Goal: Task Accomplishment & Management: Manage account settings

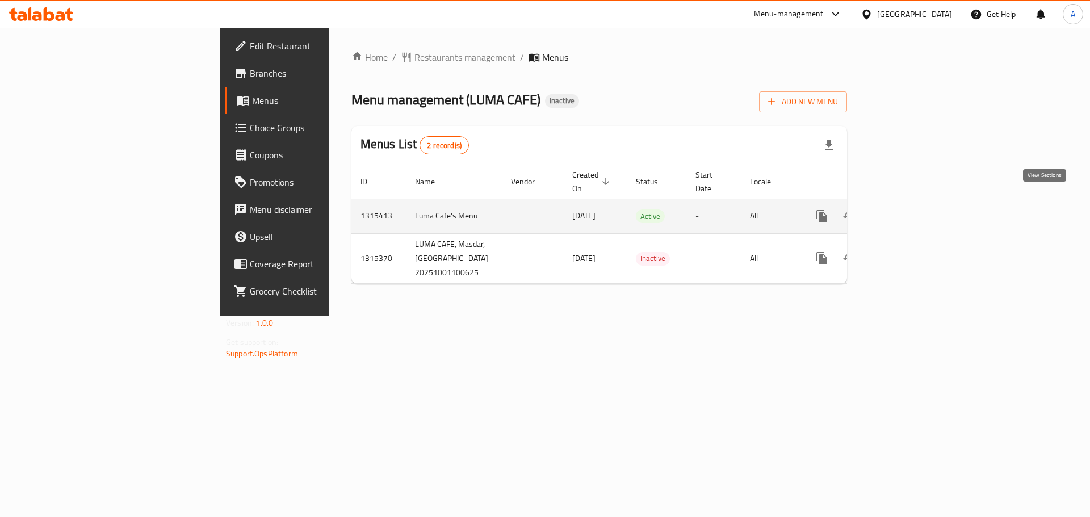
click at [910, 209] on icon "enhanced table" at bounding box center [904, 216] width 14 height 14
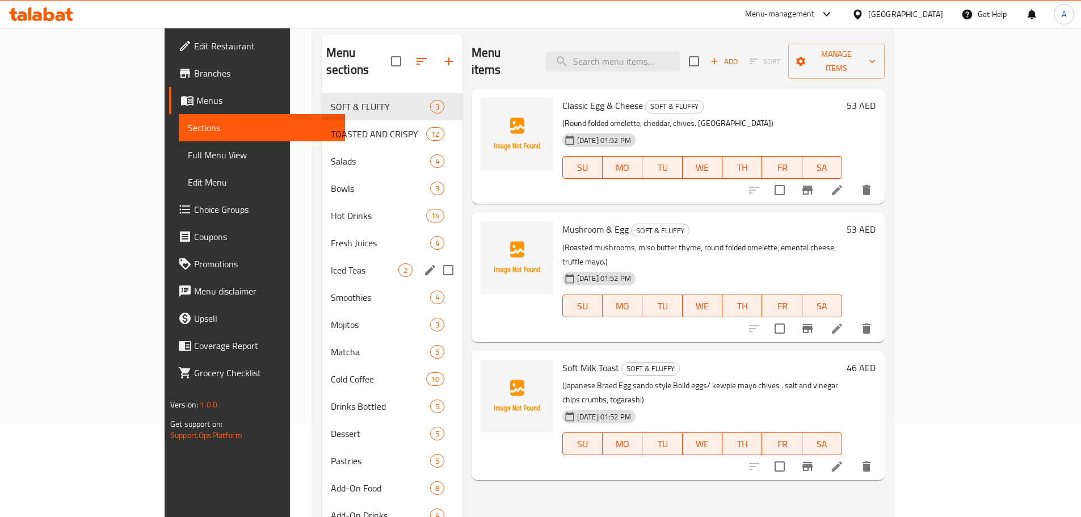
scroll to position [45, 0]
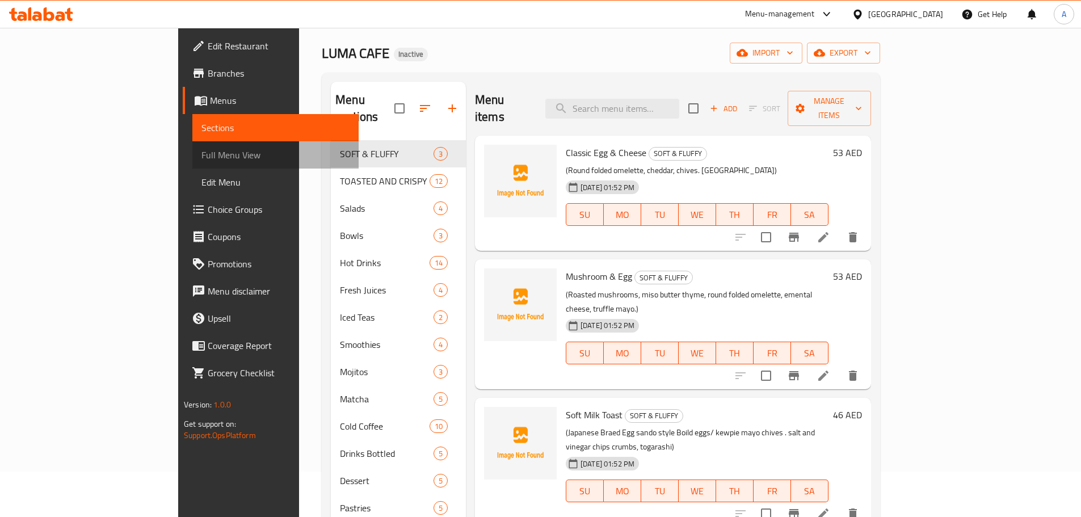
click at [201, 152] on span "Full Menu View" at bounding box center [275, 155] width 148 height 14
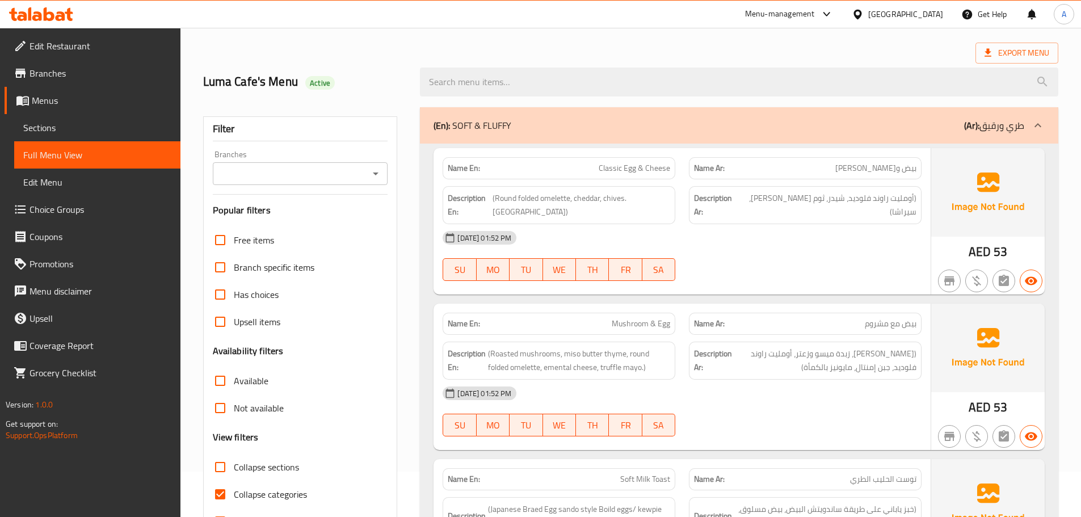
scroll to position [272, 0]
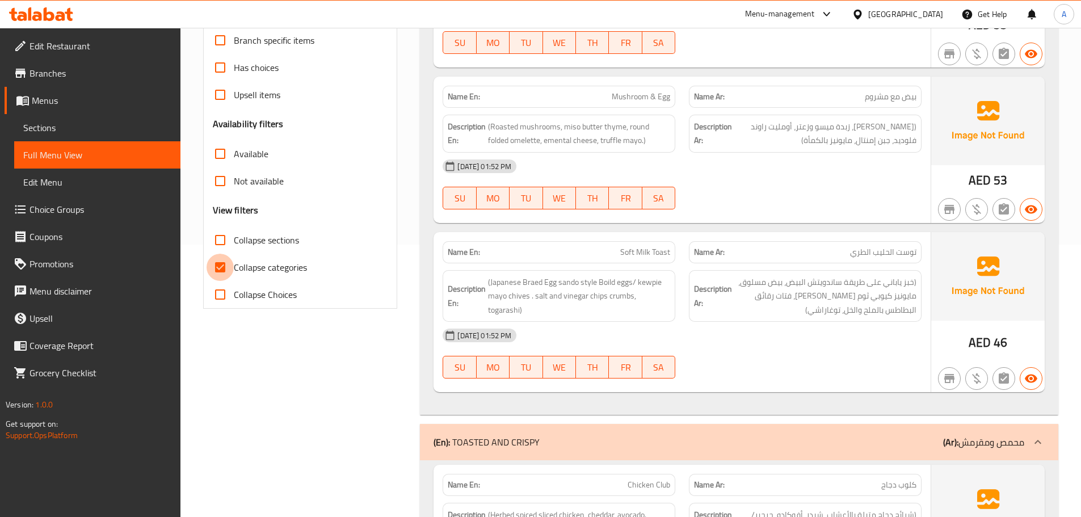
click at [219, 262] on input "Collapse categories" at bounding box center [220, 267] width 27 height 27
checkbox input "false"
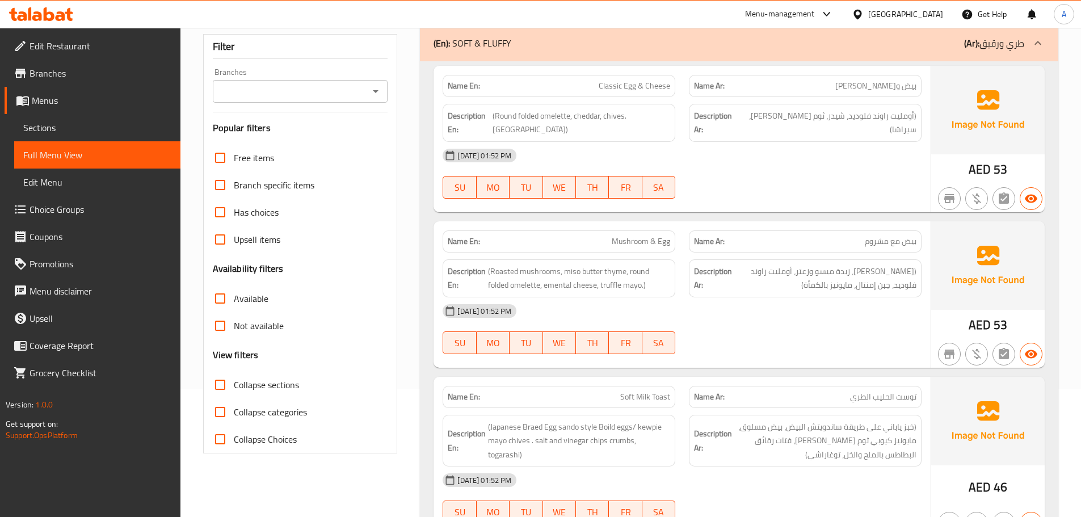
scroll to position [0, 0]
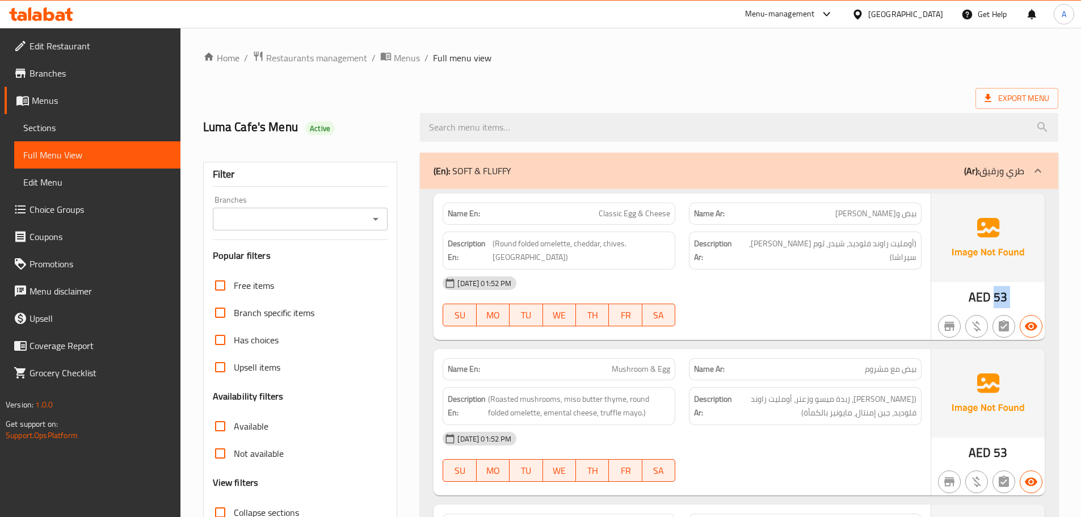
drag, startPoint x: 990, startPoint y: 292, endPoint x: 964, endPoint y: 292, distance: 26.1
click at [964, 292] on div "AED 53" at bounding box center [988, 267] width 114 height 146
click at [1020, 101] on span "Export Menu" at bounding box center [1017, 98] width 65 height 14
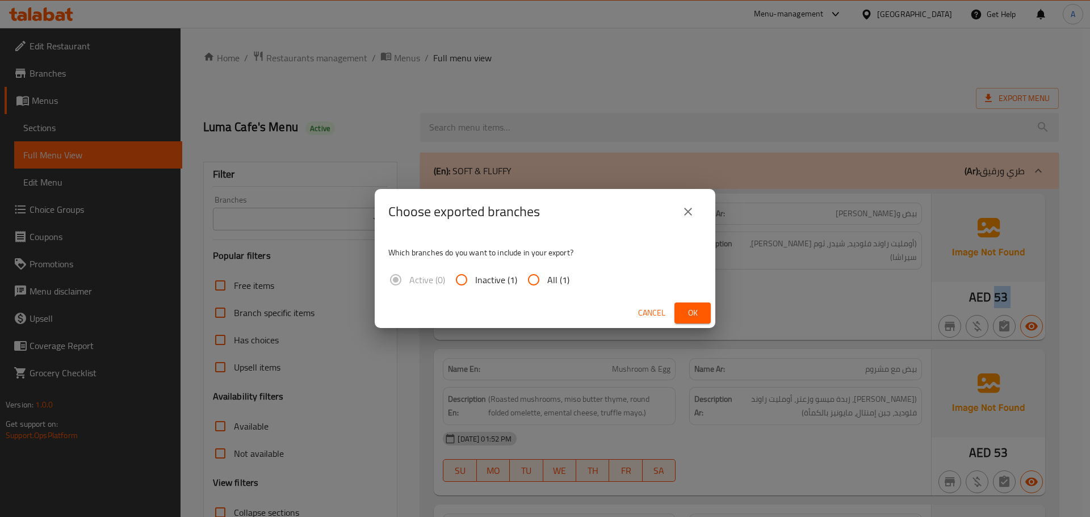
click at [536, 283] on input "All (1)" at bounding box center [533, 279] width 27 height 27
radio input "true"
click at [706, 309] on button "Ok" at bounding box center [692, 313] width 36 height 21
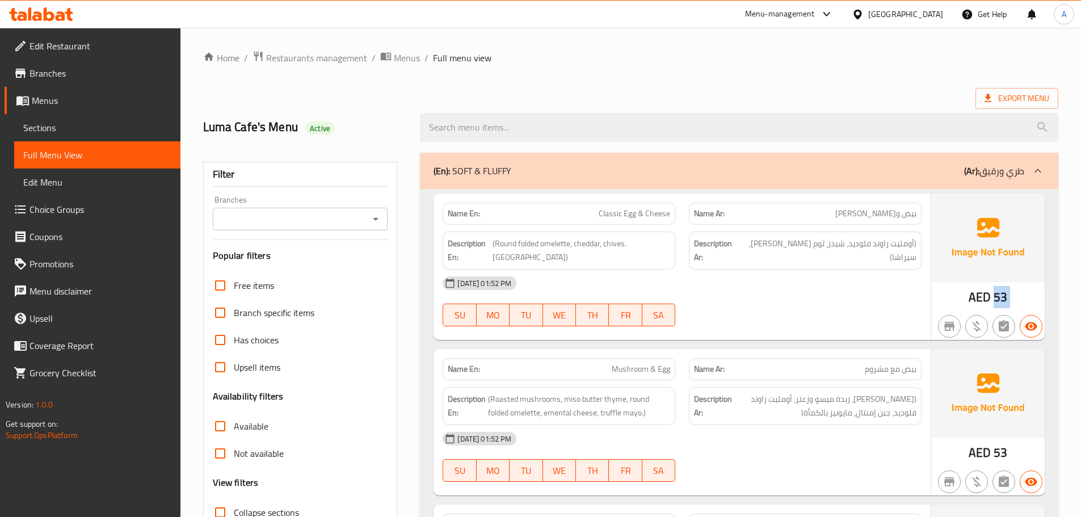
drag, startPoint x: 577, startPoint y: 213, endPoint x: 881, endPoint y: 282, distance: 311.2
click at [876, 280] on div "Name En: Classic Egg & Cheese Name Ar: بيض وجبن كلاسيكي Description En: (Round …" at bounding box center [682, 267] width 497 height 146
click at [901, 275] on div "[DATE] 01:52 PM" at bounding box center [682, 283] width 493 height 27
drag, startPoint x: 855, startPoint y: 247, endPoint x: 817, endPoint y: 288, distance: 55.4
click at [817, 271] on div "Name En: Classic Egg & Cheese Name Ar: بيض وجبن كلاسيكي Description En: (Round …" at bounding box center [682, 267] width 497 height 146
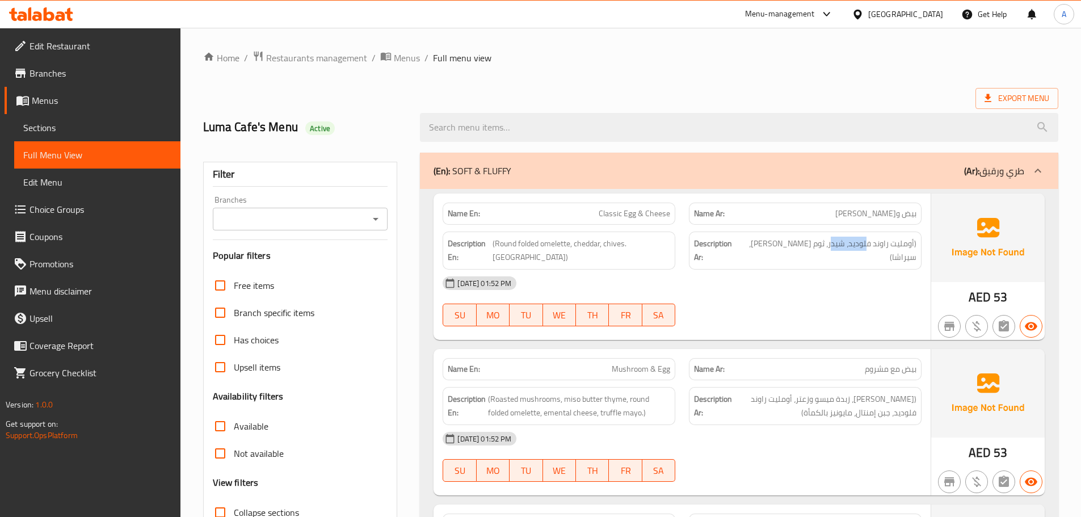
click at [819, 291] on div "[DATE] 01:52 PM SU MO TU WE TH FR SA" at bounding box center [682, 302] width 493 height 64
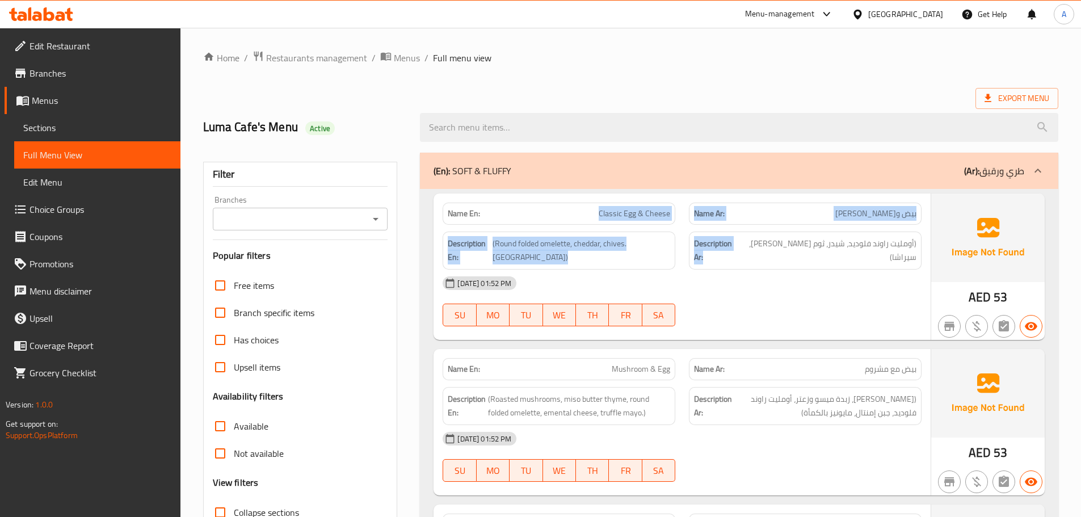
drag, startPoint x: 628, startPoint y: 215, endPoint x: 826, endPoint y: 270, distance: 204.9
click at [806, 266] on div "Name En: Classic Egg & Cheese Name Ar: بيض وجبن كلاسيكي Description En: (Round …" at bounding box center [682, 267] width 497 height 146
drag, startPoint x: 866, startPoint y: 283, endPoint x: 838, endPoint y: 288, distance: 28.4
click at [866, 283] on div "[DATE] 01:52 PM SU MO TU WE TH FR SA" at bounding box center [682, 302] width 493 height 64
click at [686, 233] on div "Description Ar: (أومليت راوند فلوديد، [PERSON_NAME]، ثوم [PERSON_NAME]، سيراشا)" at bounding box center [805, 251] width 246 height 52
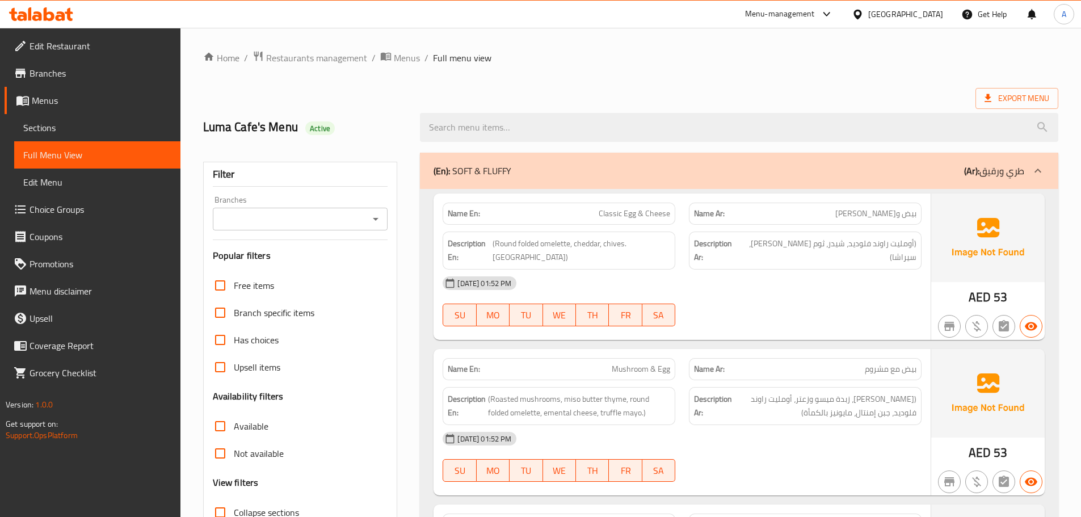
click at [715, 272] on div "[DATE] 01:52 PM" at bounding box center [682, 283] width 493 height 27
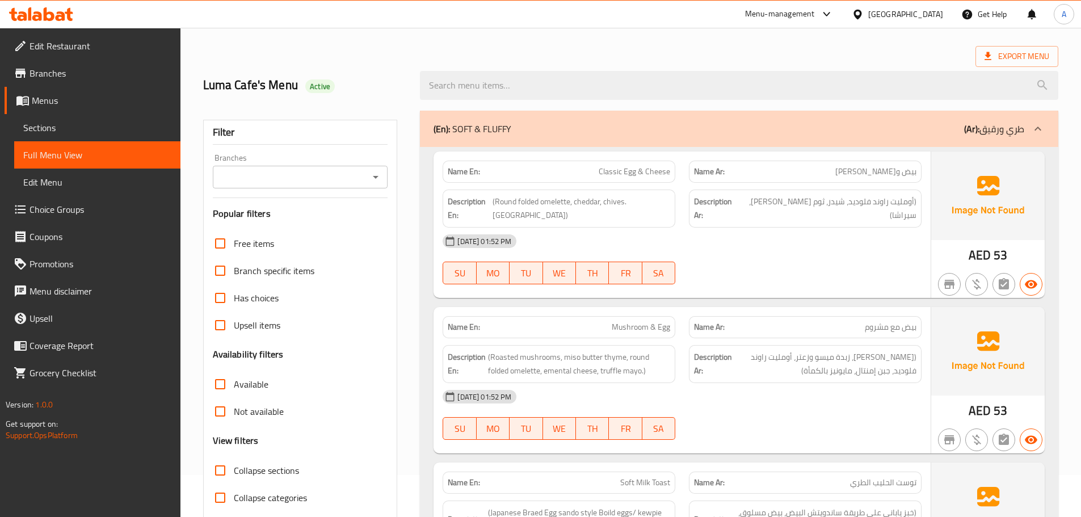
scroll to position [114, 0]
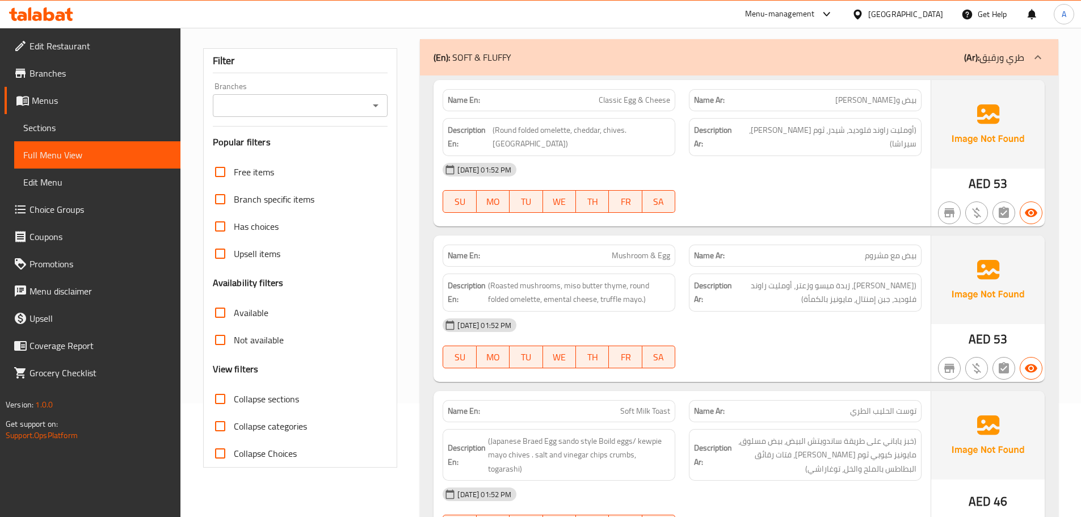
click at [761, 250] on p "Name Ar: بيض مع مشروم" at bounding box center [805, 256] width 222 height 12
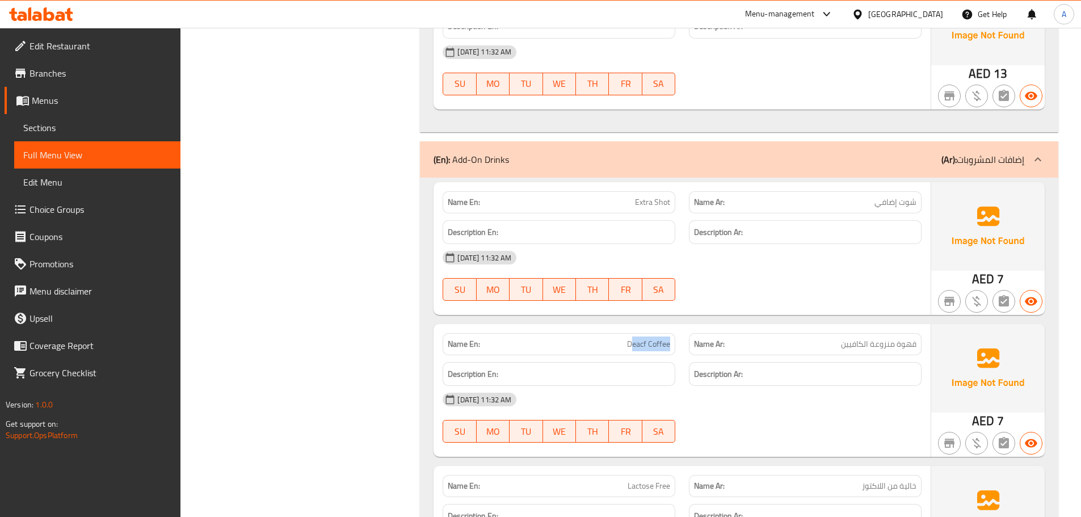
scroll to position [0, 0]
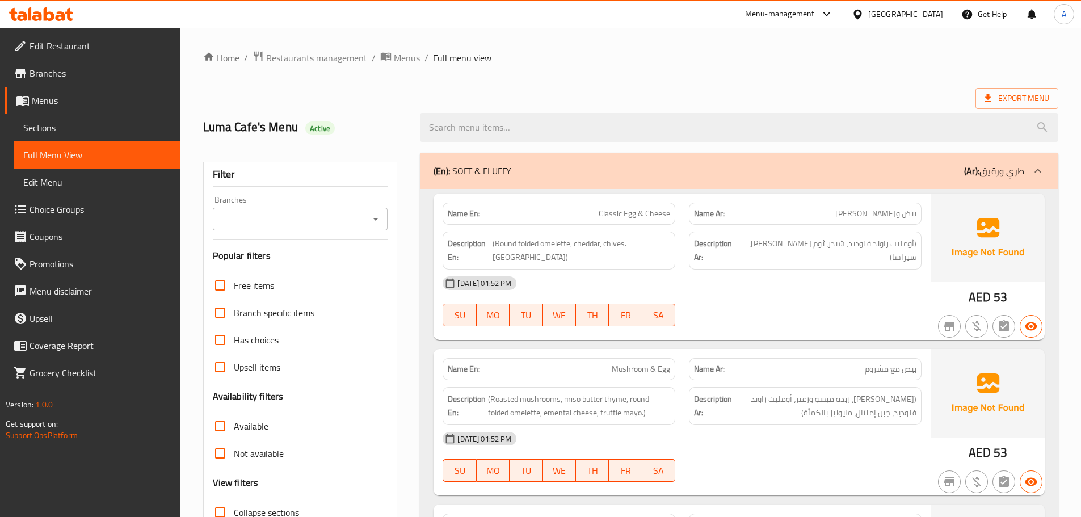
click at [665, 112] on div at bounding box center [739, 127] width 652 height 43
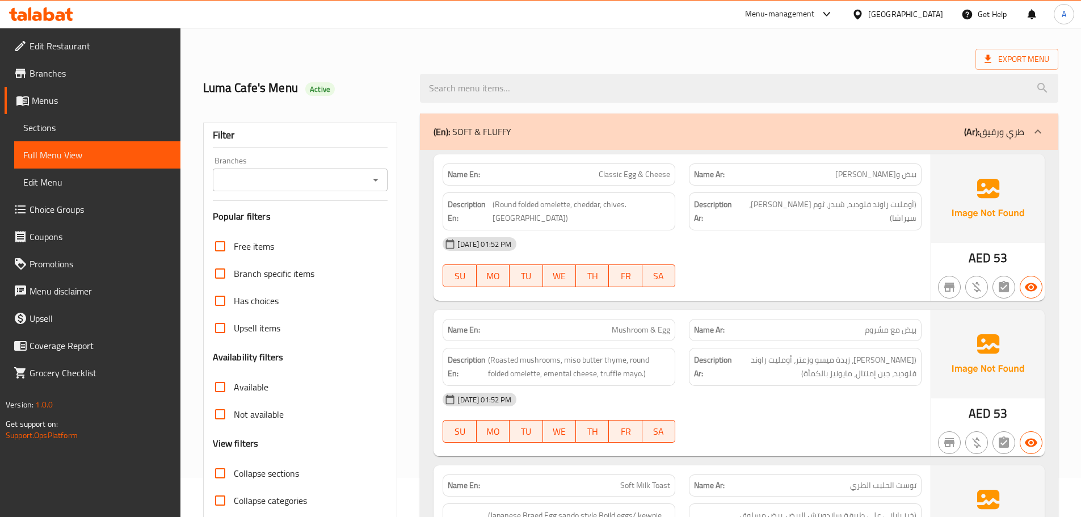
scroll to position [57, 0]
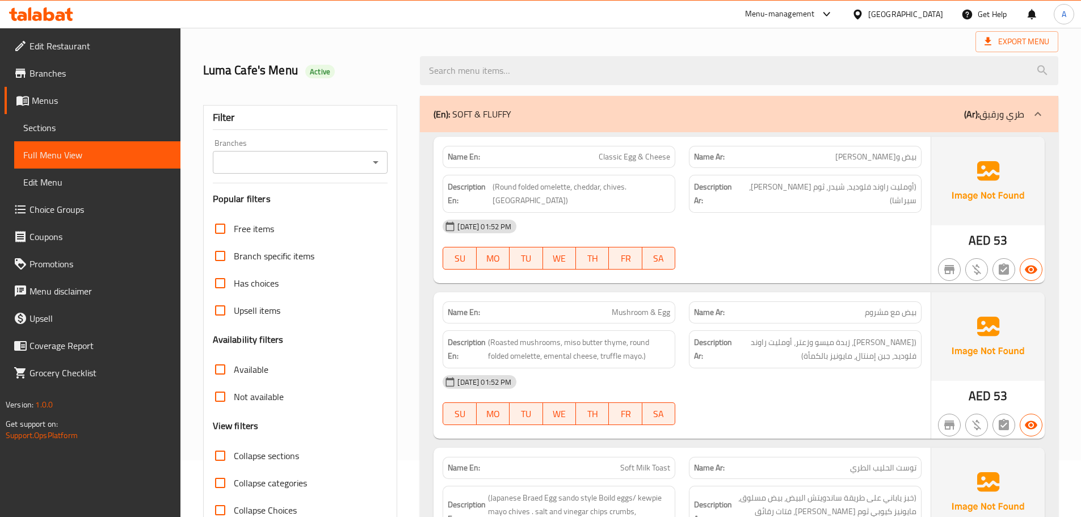
drag, startPoint x: 576, startPoint y: 152, endPoint x: 686, endPoint y: 200, distance: 120.2
click at [659, 181] on div "Name En: Classic Egg & Cheese Name Ar: بيض وجبن كلاسيكي Description En: (Round …" at bounding box center [682, 210] width 497 height 146
click at [707, 229] on div "[DATE] 01:52 PM SU MO TU WE TH FR SA" at bounding box center [682, 245] width 493 height 64
click at [666, 162] on p "Name En: Classic Egg & Cheese" at bounding box center [559, 157] width 222 height 12
drag, startPoint x: 897, startPoint y: 156, endPoint x: 865, endPoint y: 157, distance: 31.8
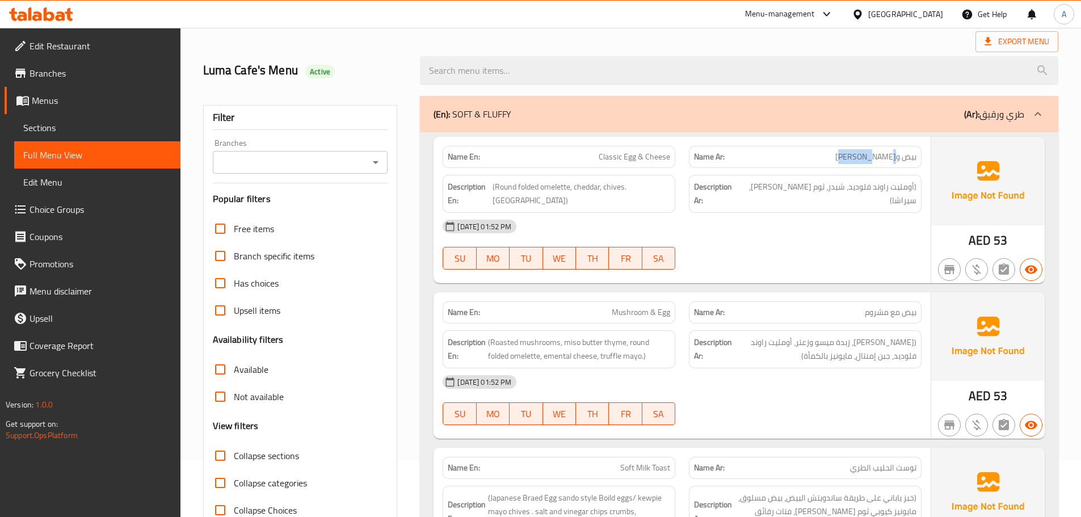
click at [865, 157] on span "بيض و[PERSON_NAME]" at bounding box center [875, 157] width 81 height 12
click at [891, 161] on span "بيض و[PERSON_NAME]" at bounding box center [875, 157] width 81 height 12
drag, startPoint x: 891, startPoint y: 161, endPoint x: 641, endPoint y: 161, distance: 249.7
click at [641, 161] on div "Name En: Classic Egg & Cheese Name Ar: بيض و[PERSON_NAME]" at bounding box center [682, 157] width 493 height 36
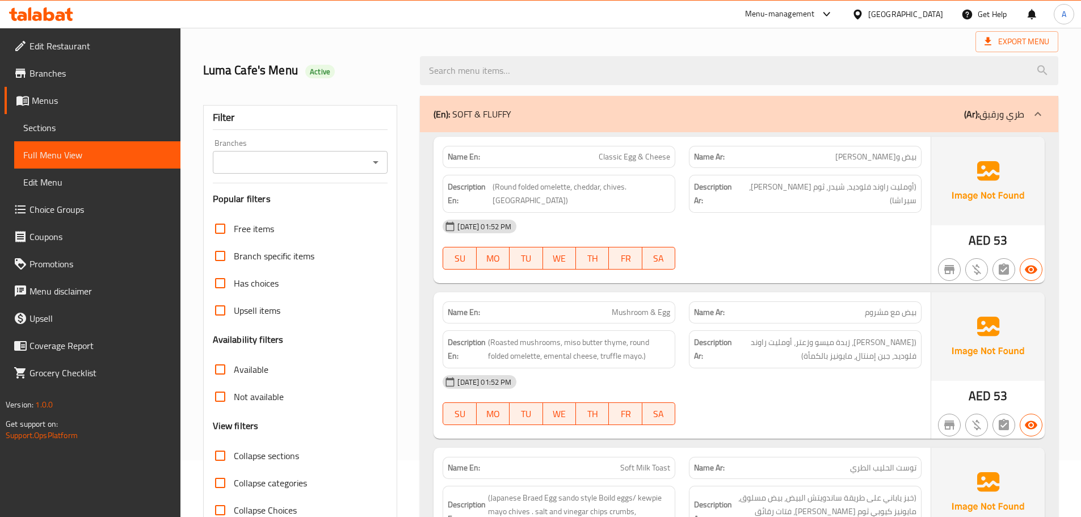
click at [787, 213] on div "[DATE] 01:52 PM" at bounding box center [682, 226] width 493 height 27
drag, startPoint x: 892, startPoint y: 183, endPoint x: 827, endPoint y: 174, distance: 65.9
click at [827, 174] on div "Description Ar: (أومليت راوند فلوديد، [PERSON_NAME]، ثوم [PERSON_NAME]، سيراشا)" at bounding box center [805, 194] width 246 height 52
click at [832, 183] on span "(أومليت راوند فلوديد، شيدر، ثوم [PERSON_NAME]، سيراشا)" at bounding box center [829, 194] width 176 height 28
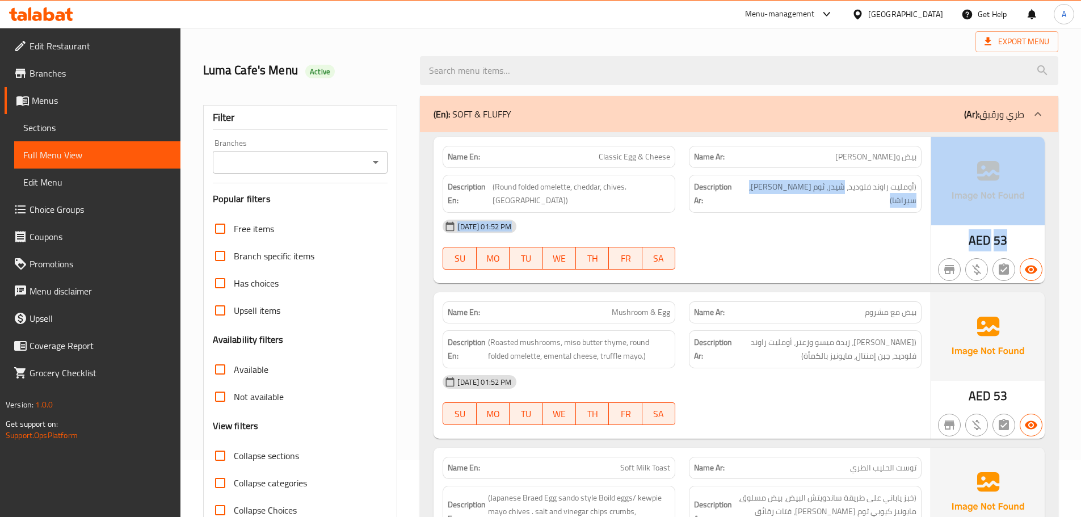
drag, startPoint x: 832, startPoint y: 183, endPoint x: 939, endPoint y: 193, distance: 107.8
click at [939, 193] on div "Name En: Classic Egg & Cheese Name Ar: بيض وجبن كلاسيكي Description En: (Round …" at bounding box center [739, 210] width 611 height 146
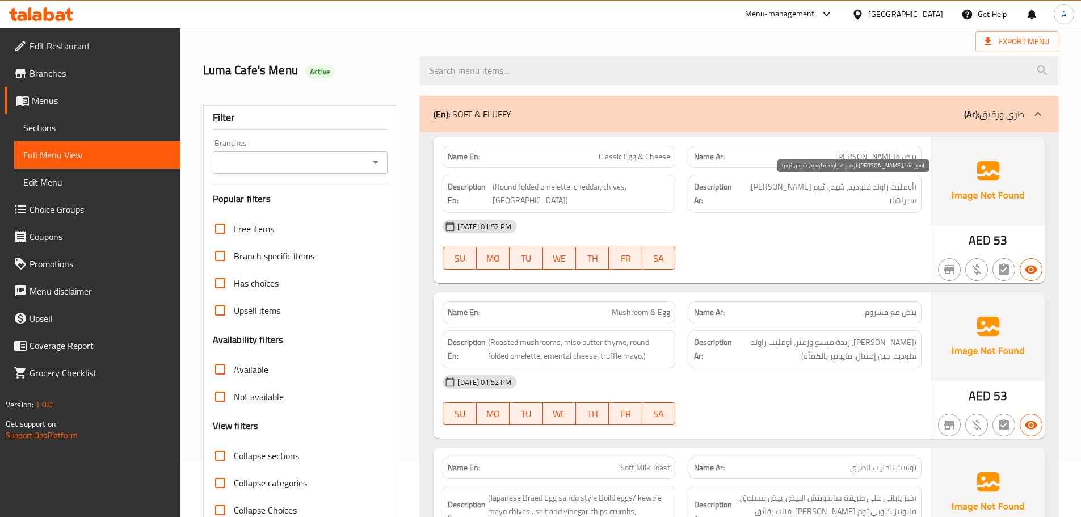
click at [881, 189] on span "(أومليت راوند فلوديد، شيدر، ثوم [PERSON_NAME]، سيراشا)" at bounding box center [829, 194] width 176 height 28
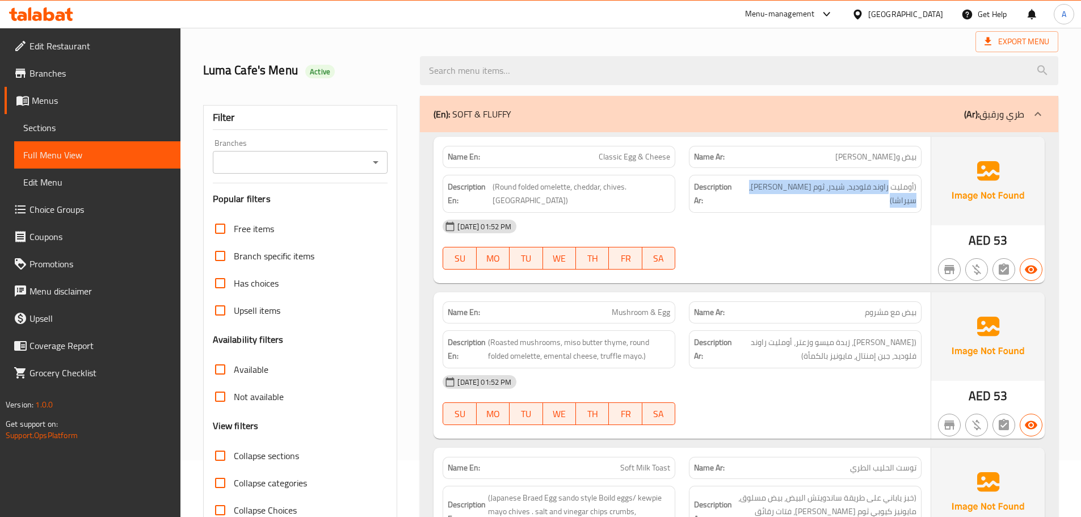
drag, startPoint x: 822, startPoint y: 187, endPoint x: 757, endPoint y: 187, distance: 65.3
click at [757, 187] on h6 "Description Ar: (أومليت راوند فلوديد، [PERSON_NAME]، ثوم [PERSON_NAME]، سيراشا)" at bounding box center [805, 194] width 222 height 28
click at [770, 188] on span "(أومليت راوند فلوديد، شيدر، ثوم [PERSON_NAME]، سيراشا)" at bounding box center [829, 194] width 176 height 28
click at [770, 222] on div "[DATE] 01:52 PM" at bounding box center [682, 226] width 493 height 27
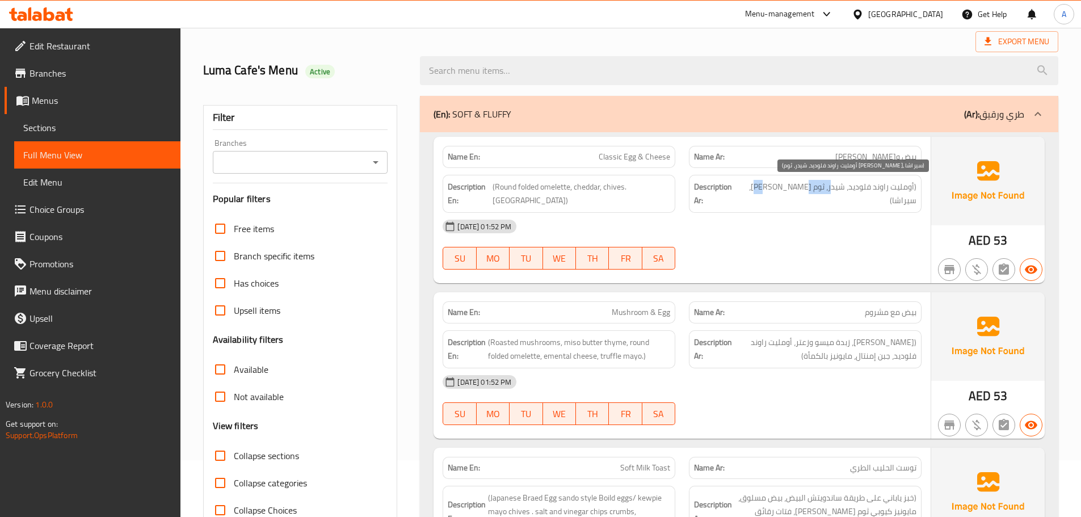
click at [804, 187] on span "(أومليت راوند فلوديد، شيدر، ثوم [PERSON_NAME]، سيراشا)" at bounding box center [829, 194] width 176 height 28
drag, startPoint x: 792, startPoint y: 187, endPoint x: 770, endPoint y: 188, distance: 22.1
click at [770, 188] on span "(أومليت راوند فلوديد، شيدر، ثوم [PERSON_NAME]، سيراشا)" at bounding box center [829, 194] width 176 height 28
click at [772, 224] on div "[DATE] 01:52 PM" at bounding box center [682, 226] width 493 height 27
click at [601, 159] on span "Classic Egg & Cheese" at bounding box center [635, 157] width 72 height 12
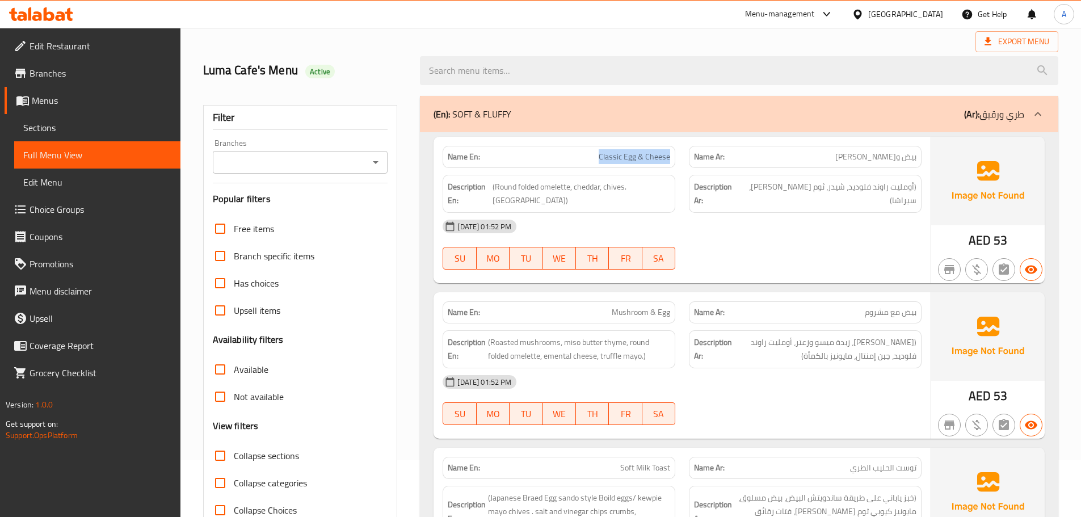
drag, startPoint x: 601, startPoint y: 159, endPoint x: 660, endPoint y: 159, distance: 59.0
click at [660, 159] on span "Classic Egg & Cheese" at bounding box center [635, 157] width 72 height 12
copy span "Classic Egg & Cheese"
click at [58, 123] on span "Sections" at bounding box center [97, 128] width 148 height 14
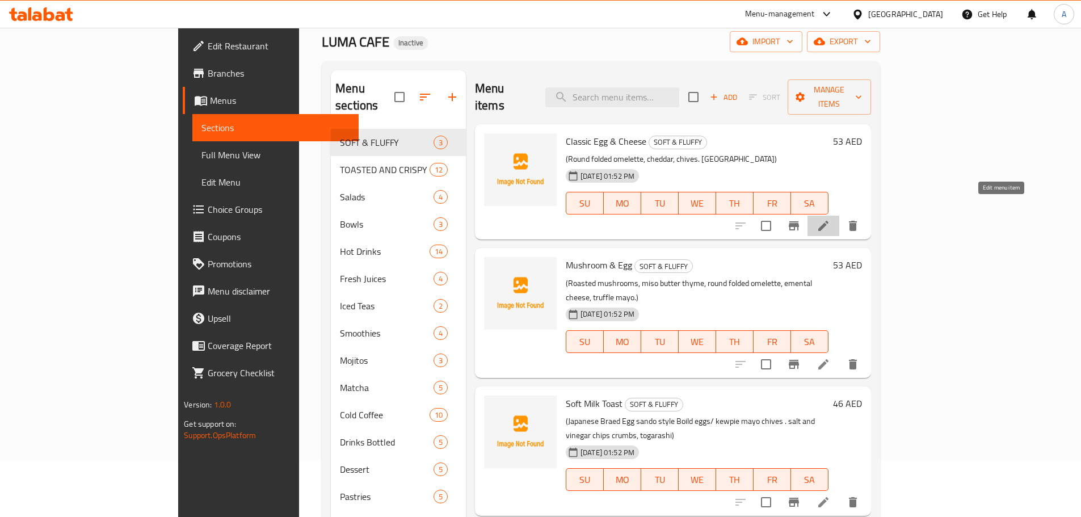
click at [829, 221] on icon at bounding box center [823, 226] width 10 height 10
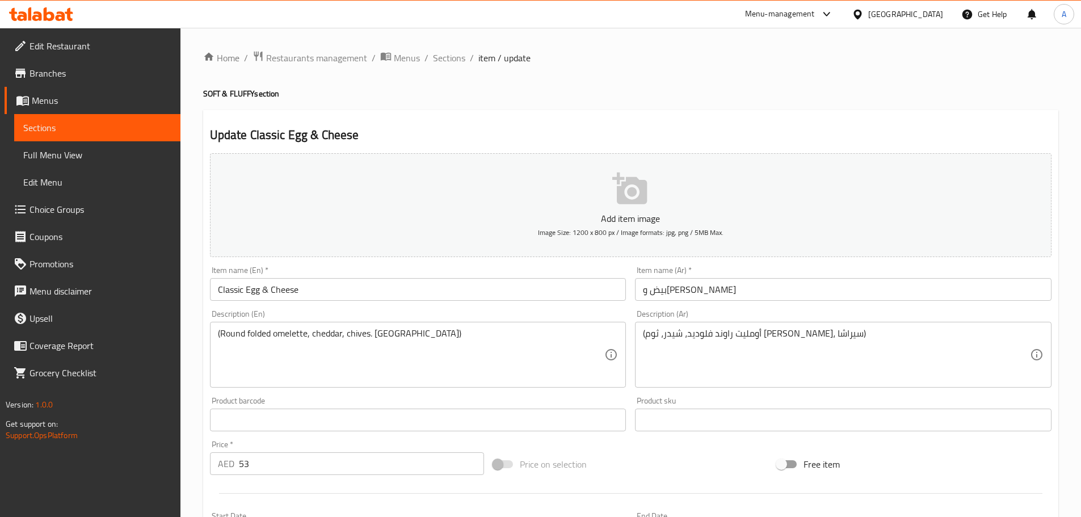
click at [597, 81] on div "Home / Restaurants management / Menus / Sections / item / update SOFT & FLUFFY …" at bounding box center [630, 415] width 855 height 729
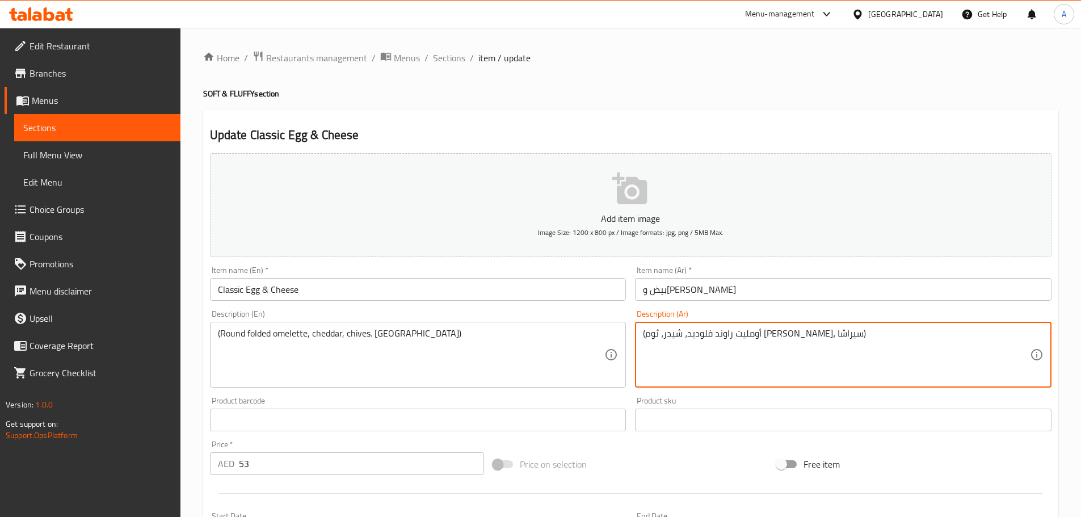
drag, startPoint x: 818, startPoint y: 331, endPoint x: 747, endPoint y: 335, distance: 71.7
click at [783, 335] on textarea "(أومليت راوند فلوديد، شيدر، ثوم [PERSON_NAME]، سيراشا)" at bounding box center [836, 355] width 387 height 54
drag, startPoint x: 783, startPoint y: 335, endPoint x: 766, endPoint y: 336, distance: 17.1
click at [766, 336] on textarea "(أومليت راوند فلوديد، شيدر، ثوم [PERSON_NAME]، سيراشا)" at bounding box center [836, 355] width 387 height 54
paste textarea "مطوي دائري"
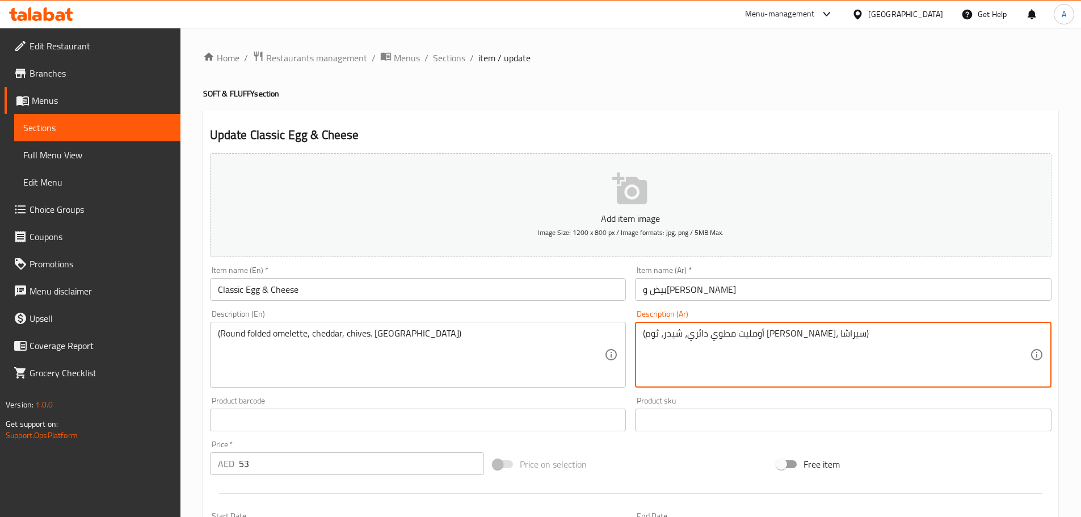
type textarea "(أومليت مطوي دائري، شيدر، ثوم [PERSON_NAME]، سيراشا)"
click at [746, 300] on input "بيض و[PERSON_NAME]" at bounding box center [843, 289] width 417 height 23
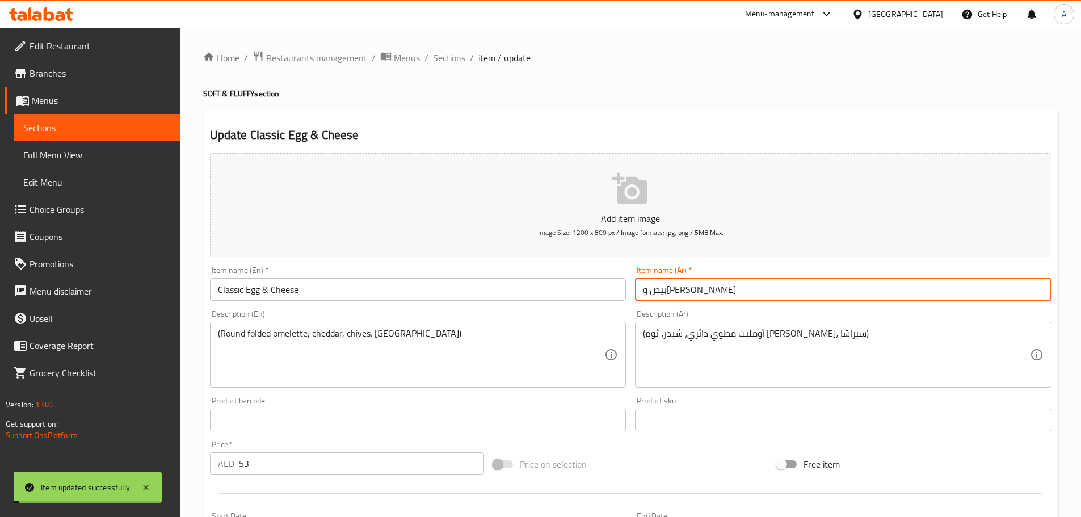
drag, startPoint x: 60, startPoint y: 156, endPoint x: 167, endPoint y: 181, distance: 110.1
click at [60, 156] on span "Full Menu View" at bounding box center [97, 155] width 148 height 14
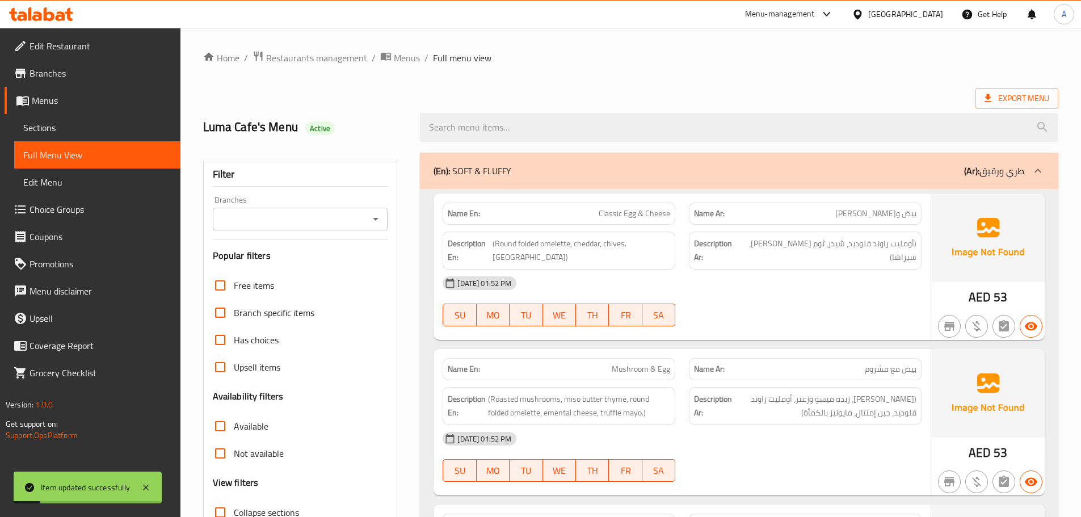
click at [839, 270] on div "[DATE] 01:52 PM" at bounding box center [682, 283] width 493 height 27
click at [837, 270] on div "[DATE] 01:52 PM" at bounding box center [682, 283] width 493 height 27
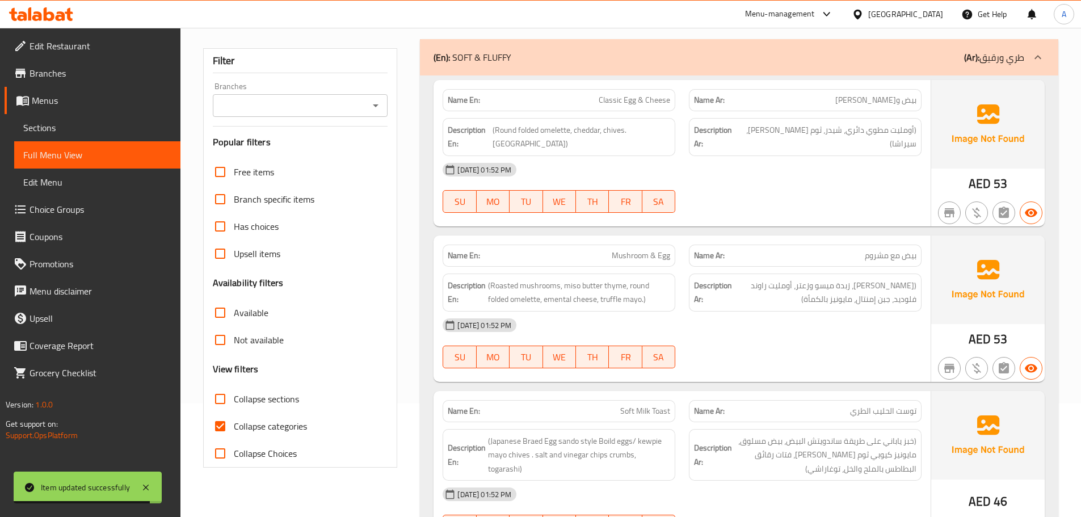
click at [267, 429] on span "Collapse categories" at bounding box center [270, 426] width 73 height 14
click at [234, 429] on input "Collapse categories" at bounding box center [220, 426] width 27 height 27
checkbox input "false"
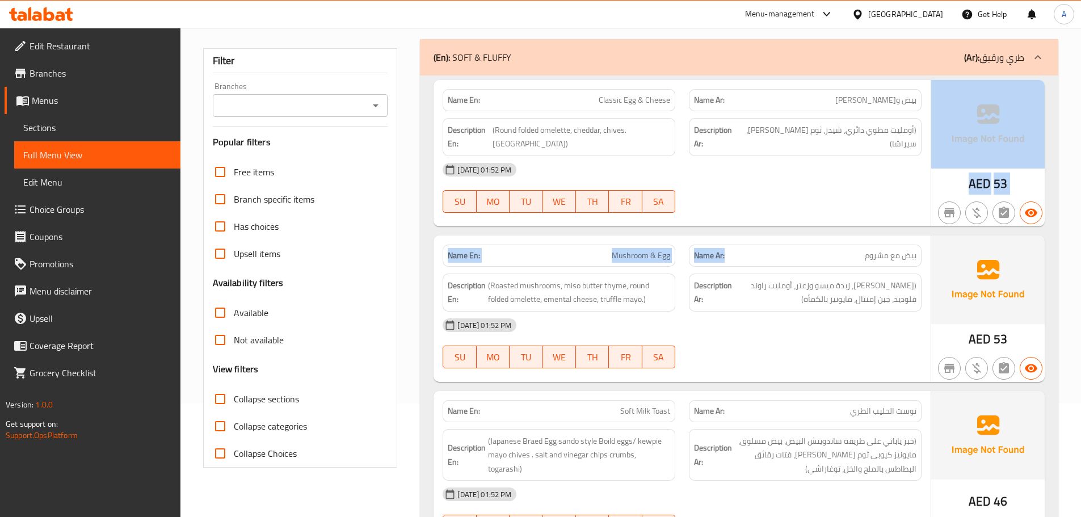
drag, startPoint x: 681, startPoint y: 216, endPoint x: 786, endPoint y: 287, distance: 127.2
click at [783, 278] on div "Name En: Classic Egg & Cheese Name Ar: بيض وجبن كلاسيكي Description En: (Round …" at bounding box center [739, 324] width 639 height 499
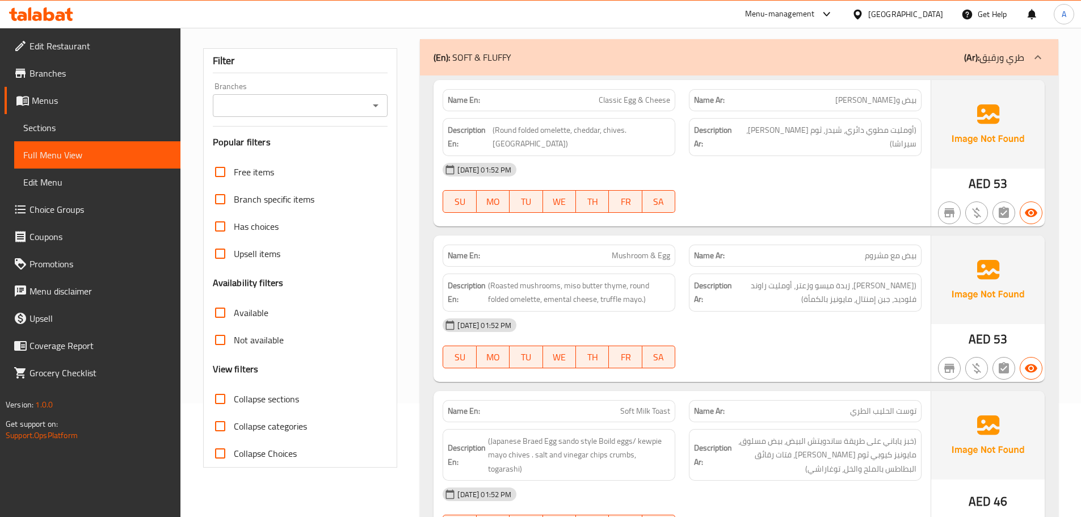
click at [779, 312] on div "[DATE] 01:52 PM" at bounding box center [682, 325] width 493 height 27
drag, startPoint x: 819, startPoint y: 178, endPoint x: 861, endPoint y: 352, distance: 179.8
click at [860, 350] on div "Name En: Classic Egg & Cheese Name Ar: بيض وجبن كلاسيكي Description En: (Round …" at bounding box center [739, 324] width 639 height 499
click at [861, 362] on div at bounding box center [805, 369] width 246 height 14
click at [896, 279] on span "([PERSON_NAME]، زبدة ميسو وزعتر، أومليت راوند فلوديد، جبن إمنتال، مايونيز بالكم…" at bounding box center [825, 293] width 182 height 28
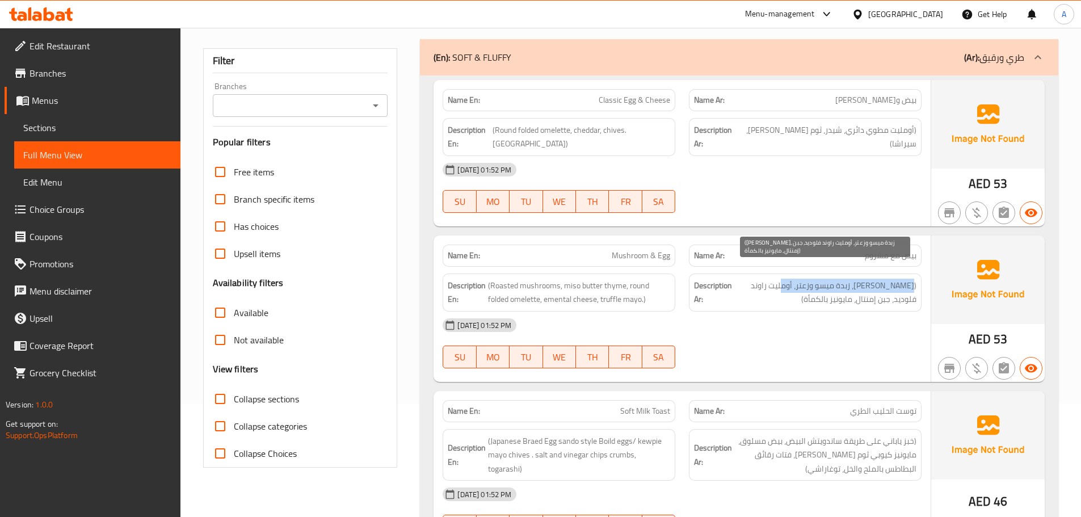
drag, startPoint x: 896, startPoint y: 274, endPoint x: 794, endPoint y: 271, distance: 102.2
click at [794, 279] on span "([PERSON_NAME]، زبدة ميسو وزعتر، أومليت راوند فلوديد، جبن إمنتال، مايونيز بالكم…" at bounding box center [825, 293] width 182 height 28
click at [818, 279] on span "([PERSON_NAME]، زبدة ميسو وزعتر، أومليت راوند فلوديد، جبن إمنتال، مايونيز بالكم…" at bounding box center [825, 293] width 182 height 28
drag, startPoint x: 838, startPoint y: 277, endPoint x: 816, endPoint y: 274, distance: 21.8
click at [816, 279] on span "([PERSON_NAME]، زبدة ميسو وزعتر، أومليت راوند فلوديد، جبن إمنتال، مايونيز بالكم…" at bounding box center [825, 293] width 182 height 28
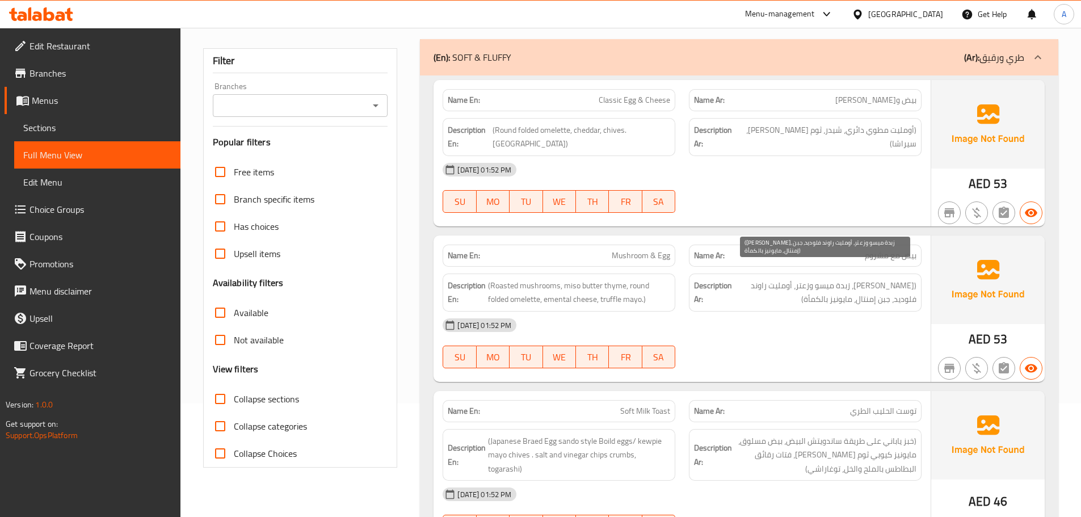
click at [793, 279] on span "([PERSON_NAME]، زبدة ميسو وزعتر، أومليت راوند فلوديد، جبن إمنتال، مايونيز بالكم…" at bounding box center [825, 293] width 182 height 28
click at [907, 287] on span "([PERSON_NAME]، زبدة ميسو وزعتر، أومليت راوند فلوديد، جبن إمنتال، مايونيز بالكم…" at bounding box center [825, 293] width 182 height 28
drag, startPoint x: 907, startPoint y: 287, endPoint x: 827, endPoint y: 282, distance: 80.2
click at [828, 282] on span "([PERSON_NAME]، زبدة ميسو وزعتر، أومليت راوند فلوديد، جبن إمنتال، مايونيز بالكم…" at bounding box center [825, 293] width 182 height 28
click at [804, 320] on div "[DATE] 01:52 PM" at bounding box center [682, 325] width 493 height 27
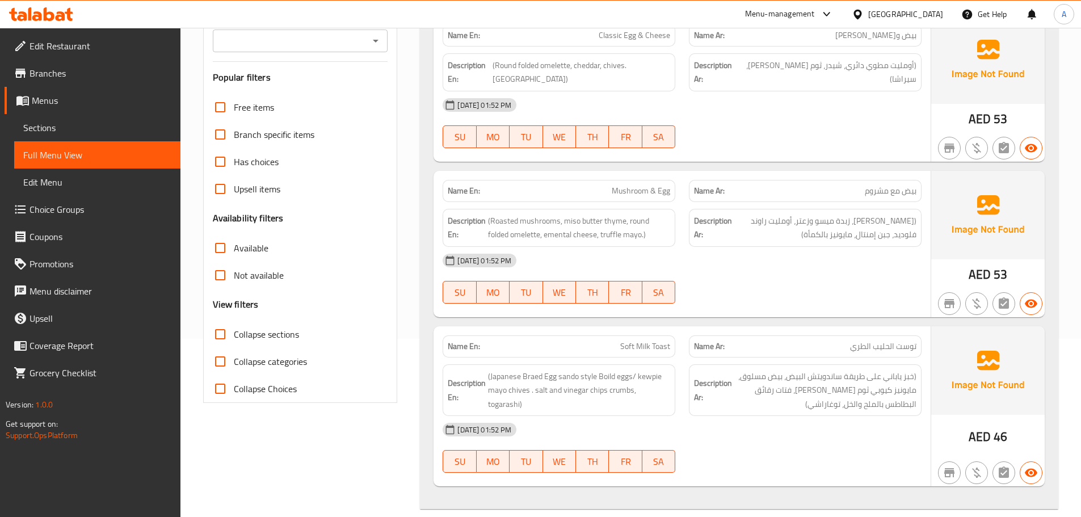
scroll to position [284, 0]
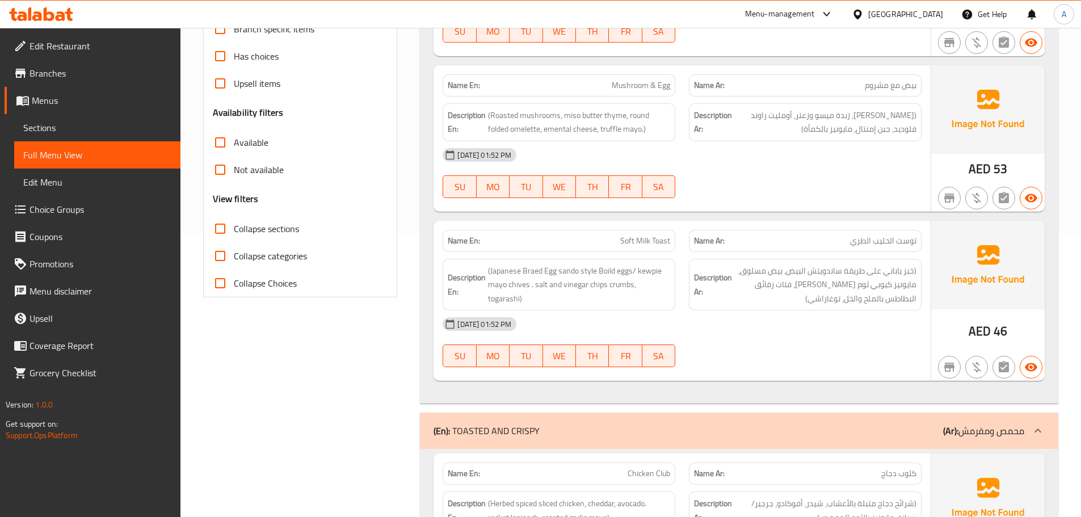
click at [776, 191] on div at bounding box center [805, 198] width 246 height 14
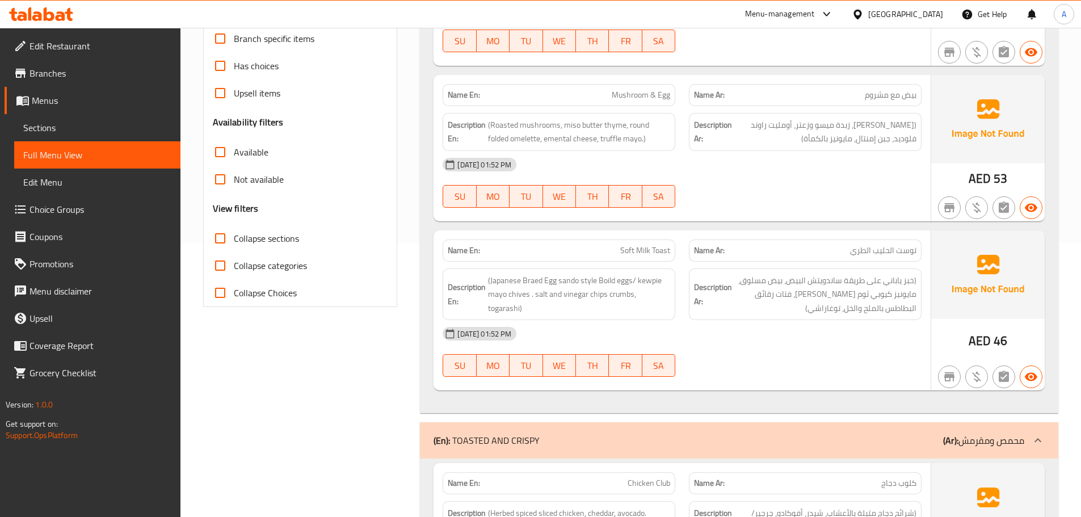
scroll to position [341, 0]
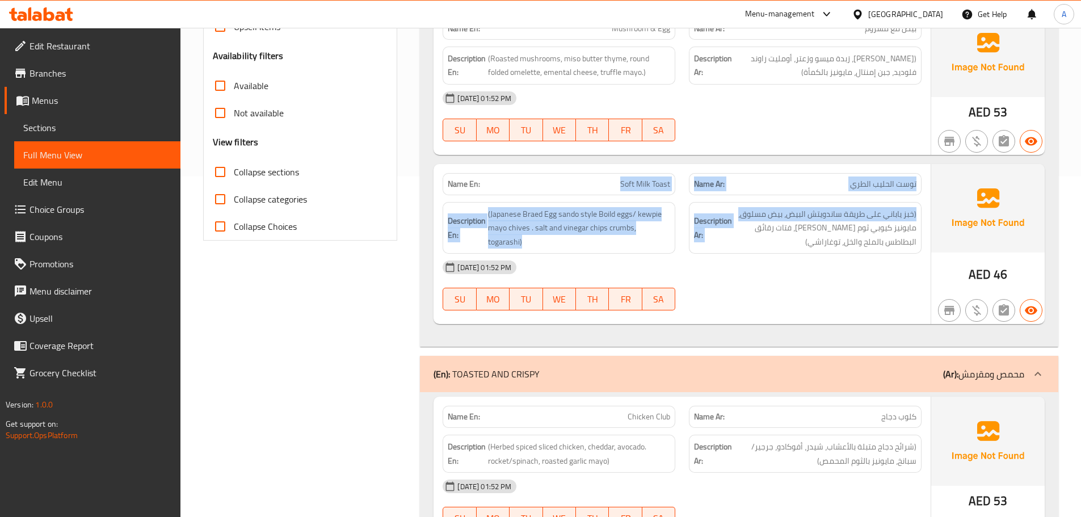
click at [740, 194] on div "Name En: Soft Milk Toast Name Ar: توست الحليب الطري Description En: (Japanese B…" at bounding box center [682, 244] width 497 height 161
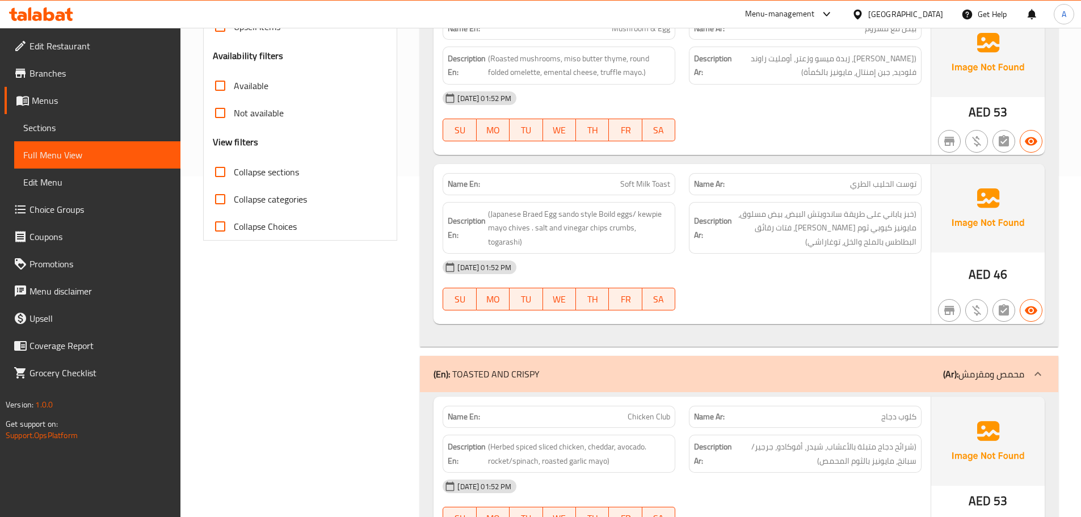
click at [763, 304] on div at bounding box center [805, 311] width 246 height 14
drag, startPoint x: 890, startPoint y: 171, endPoint x: 541, endPoint y: 168, distance: 348.5
click at [535, 166] on div "Name En: Soft Milk Toast Name Ar: توست الحليب الطري" at bounding box center [682, 184] width 493 height 36
click at [813, 270] on div "[DATE] 01:52 PM SU MO TU WE TH FR SA" at bounding box center [682, 286] width 493 height 64
click at [910, 207] on span "(خبز ياباني على طريقة ساندويتش البيض، بيض مسلوق، مايونيز كيوبي ثوم [PERSON_NAME…" at bounding box center [825, 228] width 182 height 42
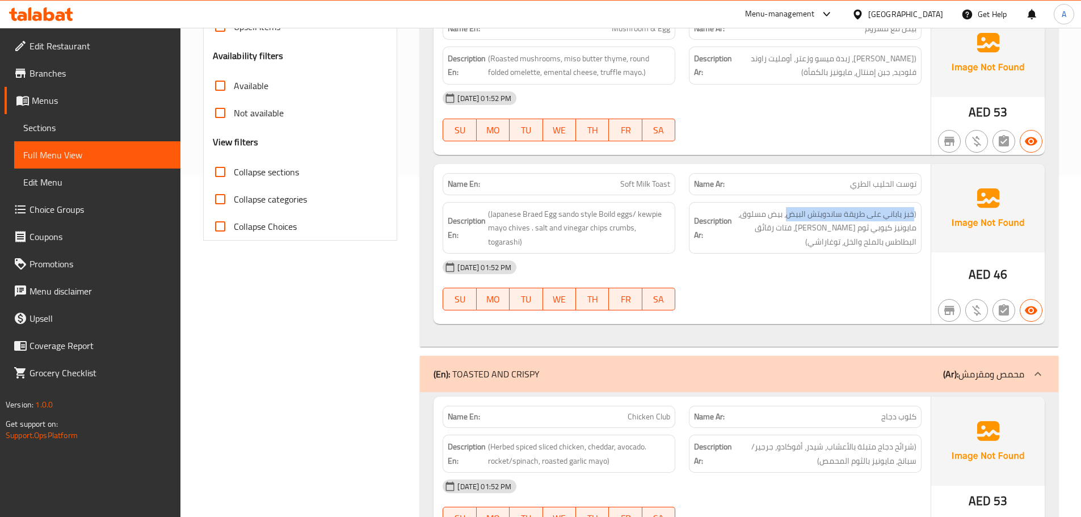
drag, startPoint x: 910, startPoint y: 200, endPoint x: 800, endPoint y: 191, distance: 110.4
click at [800, 202] on div "Description Ar: (خبز ياباني على طريقة ساندويتش البيض، بيض مسلوق، مايونيز كيوبي …" at bounding box center [805, 228] width 233 height 52
click at [822, 207] on span "(خبز ياباني على طريقة ساندويتش البيض، بيض مسلوق، مايونيز كيوبي ثوم [PERSON_NAME…" at bounding box center [825, 228] width 182 height 42
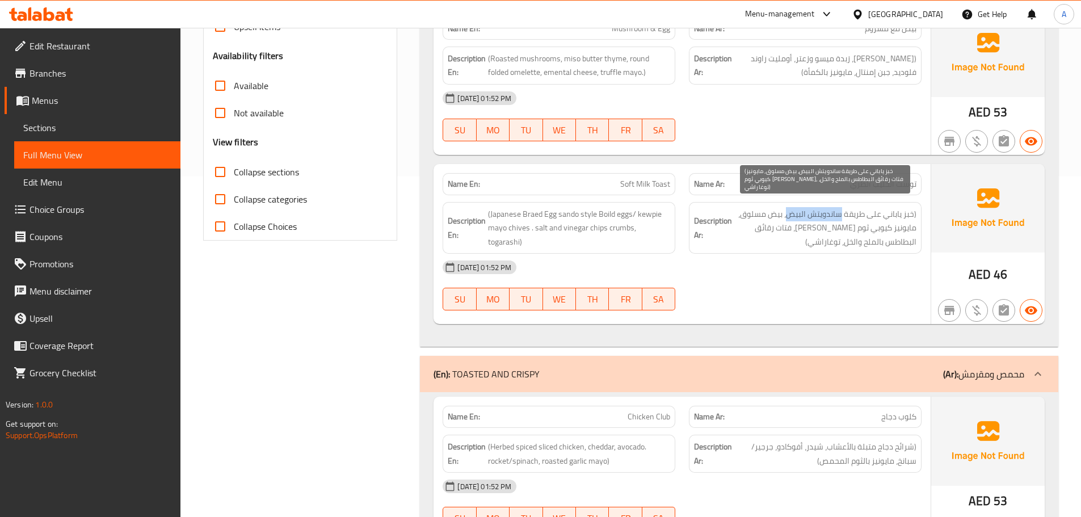
drag, startPoint x: 822, startPoint y: 200, endPoint x: 803, endPoint y: 200, distance: 19.3
click at [803, 207] on span "(خبز ياباني على طريقة ساندويتش البيض، بيض مسلوق، مايونيز كيوبي ثوم [PERSON_NAME…" at bounding box center [825, 228] width 182 height 42
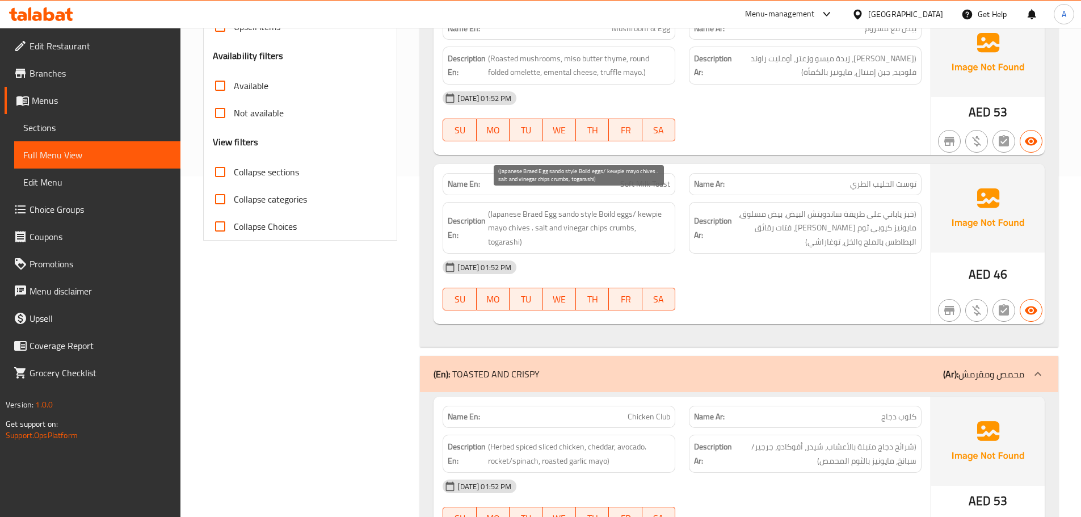
click at [548, 207] on span "(Japanese Braed Egg sando style Boild eggs/ kewpie mayo chives . salt and vineg…" at bounding box center [579, 228] width 182 height 42
drag, startPoint x: 548, startPoint y: 205, endPoint x: 587, endPoint y: 202, distance: 39.3
click at [587, 207] on span "(Japanese Braed Egg sando style Boild eggs/ kewpie mayo chives . salt and vineg…" at bounding box center [579, 228] width 182 height 42
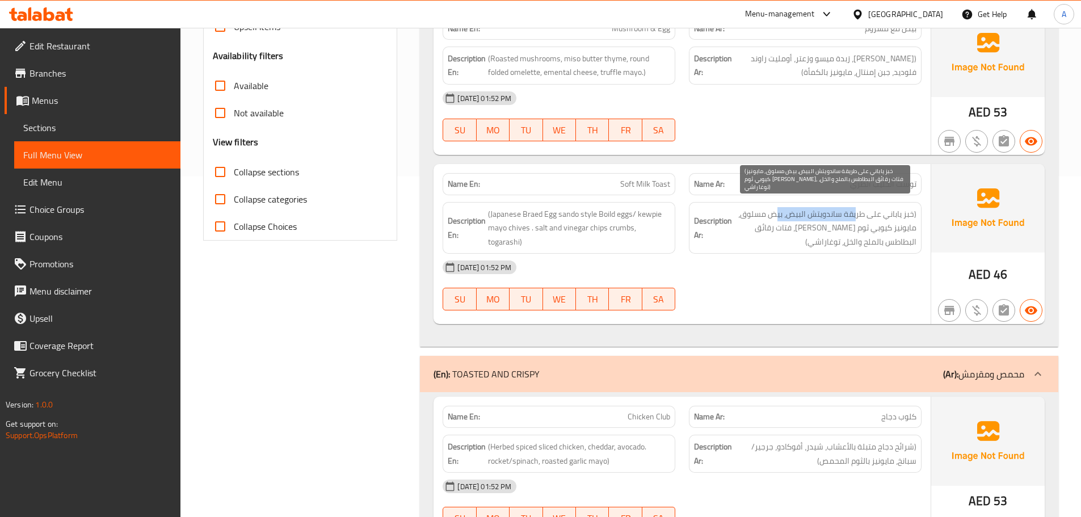
drag, startPoint x: 856, startPoint y: 202, endPoint x: 753, endPoint y: 212, distance: 103.8
click at [758, 208] on span "(خبز ياباني على طريقة ساندويتش البيض، بيض مسلوق، مايونيز كيوبي ثوم [PERSON_NAME…" at bounding box center [825, 228] width 182 height 42
click at [769, 207] on span "(خبز ياباني على طريقة ساندويتش البيض، بيض مسلوق، مايونيز كيوبي ثوم [PERSON_NAME…" at bounding box center [825, 228] width 182 height 42
drag, startPoint x: 769, startPoint y: 203, endPoint x: 748, endPoint y: 205, distance: 21.2
click at [748, 207] on span "(خبز ياباني على طريقة ساندويتش البيض، بيض مسلوق، مايونيز كيوبي ثوم [PERSON_NAME…" at bounding box center [825, 228] width 182 height 42
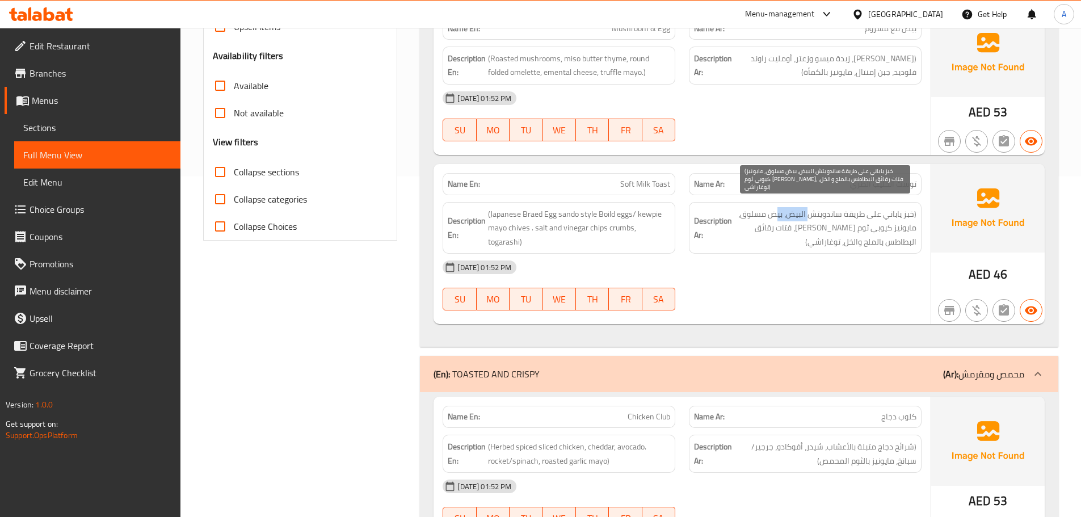
drag, startPoint x: 805, startPoint y: 205, endPoint x: 775, endPoint y: 216, distance: 32.2
click at [775, 208] on span "(خبز ياباني على طريقة ساندويتش البيض، بيض مسلوق، مايونيز كيوبي ثوم [PERSON_NAME…" at bounding box center [825, 228] width 182 height 42
drag, startPoint x: 907, startPoint y: 216, endPoint x: 861, endPoint y: 237, distance: 50.3
click at [872, 216] on span "(خبز ياباني على طريقة ساندويتش البيض، بيض مسلوق، مايونيز كيوبي ثوم [PERSON_NAME…" at bounding box center [825, 228] width 182 height 42
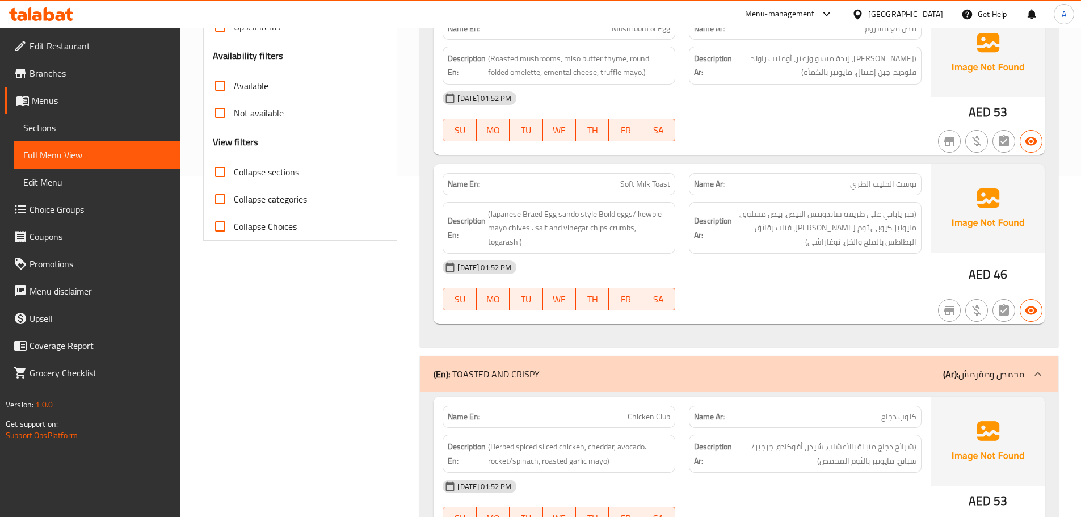
click at [856, 261] on div "[DATE] 01:52 PM" at bounding box center [682, 267] width 493 height 27
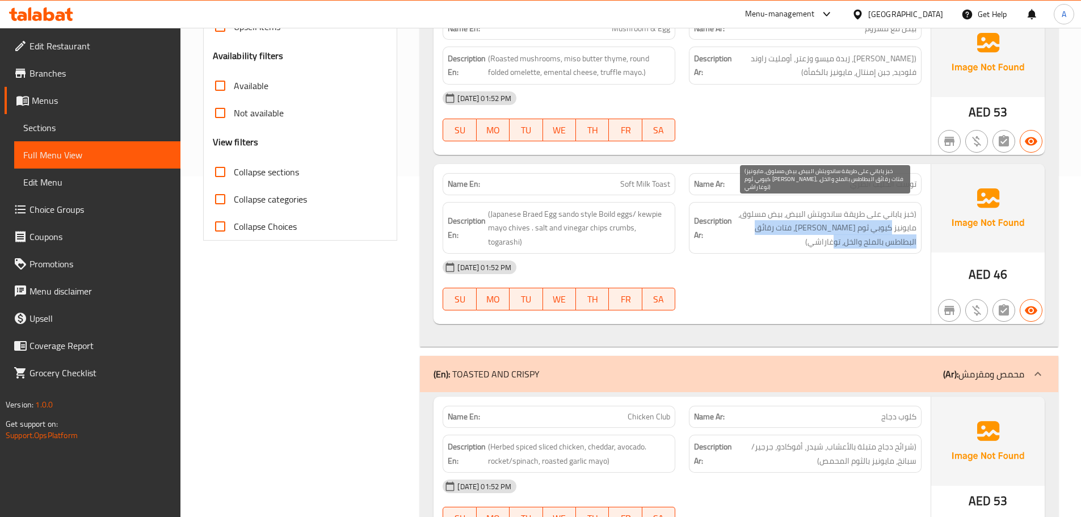
drag, startPoint x: 834, startPoint y: 218, endPoint x: 765, endPoint y: 226, distance: 69.8
click at [765, 226] on span "(خبز ياباني على طريقة ساندويتش البيض، بيض مسلوق، مايونيز كيوبي ثوم [PERSON_NAME…" at bounding box center [825, 228] width 182 height 42
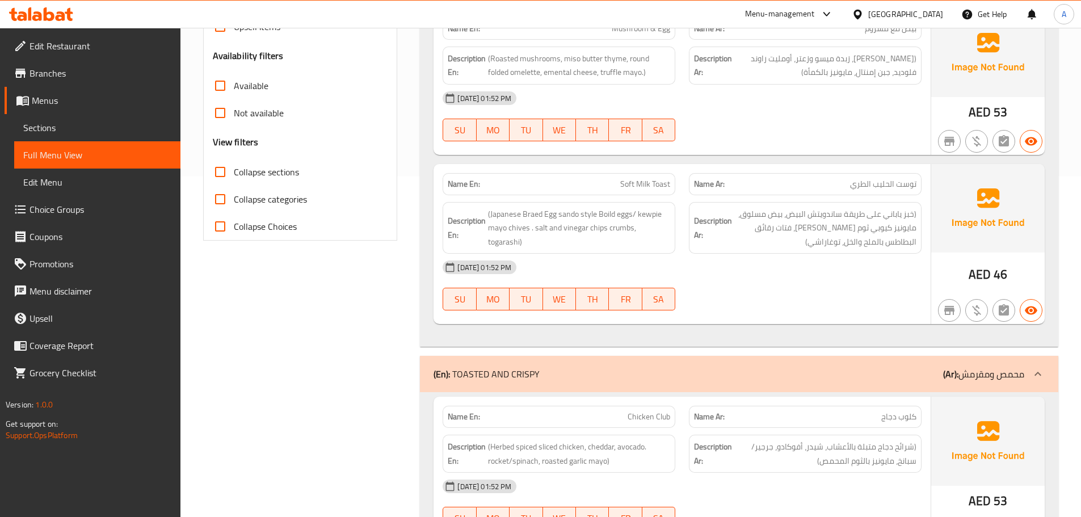
click at [778, 272] on div "[DATE] 01:52 PM SU MO TU WE TH FR SA" at bounding box center [682, 286] width 493 height 64
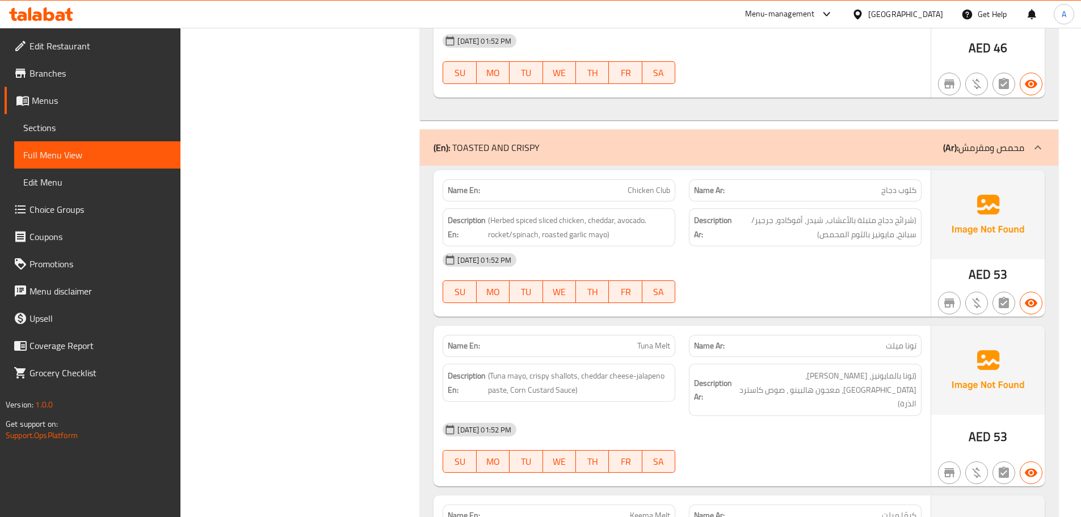
scroll to position [568, 0]
drag, startPoint x: 560, startPoint y: 196, endPoint x: 772, endPoint y: 284, distance: 229.3
click at [719, 212] on div "Description En: (Herbed spiced sliced chicken, cheddar, avocado. rocket/spinach…" at bounding box center [682, 227] width 493 height 52
click at [772, 296] on div at bounding box center [805, 303] width 246 height 14
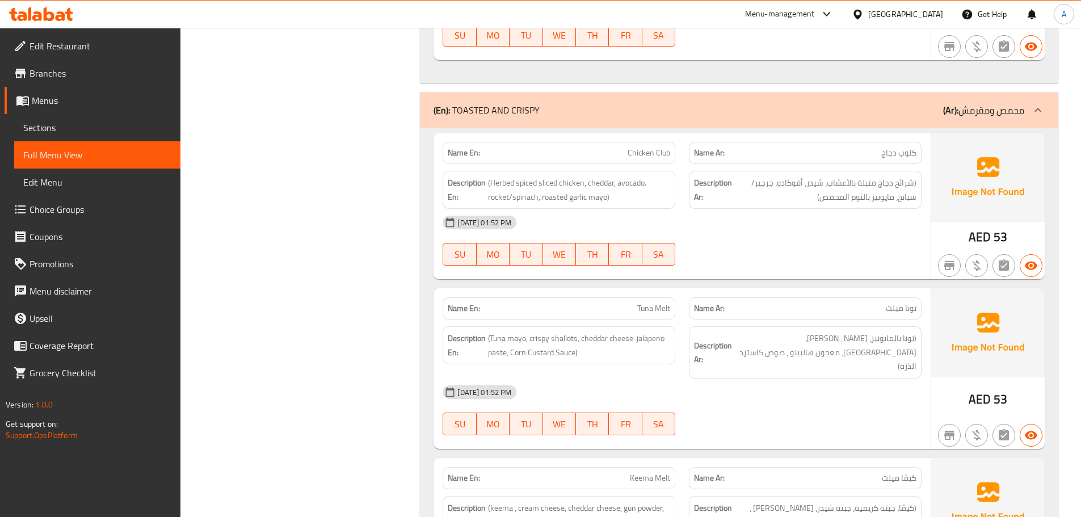
scroll to position [624, 0]
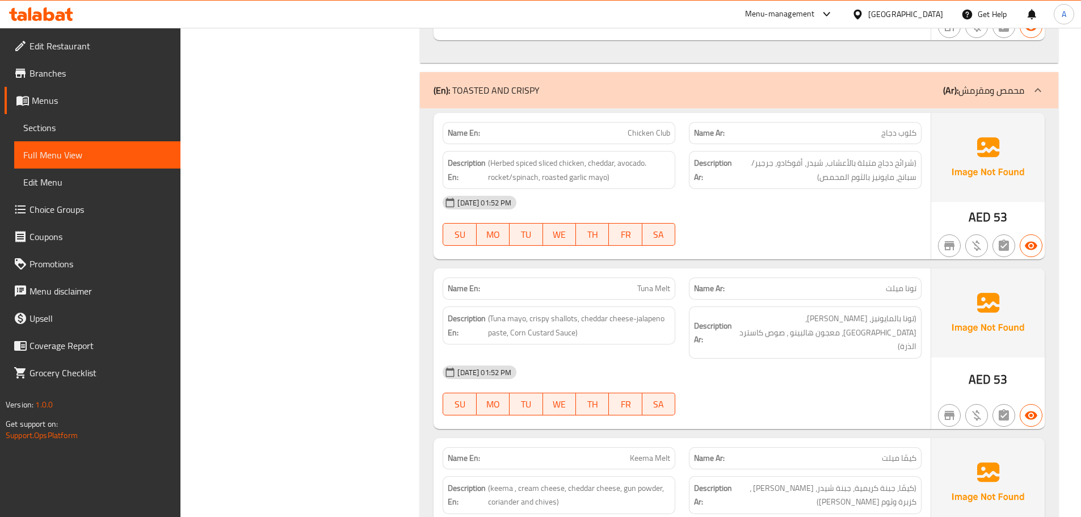
drag, startPoint x: 372, startPoint y: 162, endPoint x: 330, endPoint y: 174, distance: 43.8
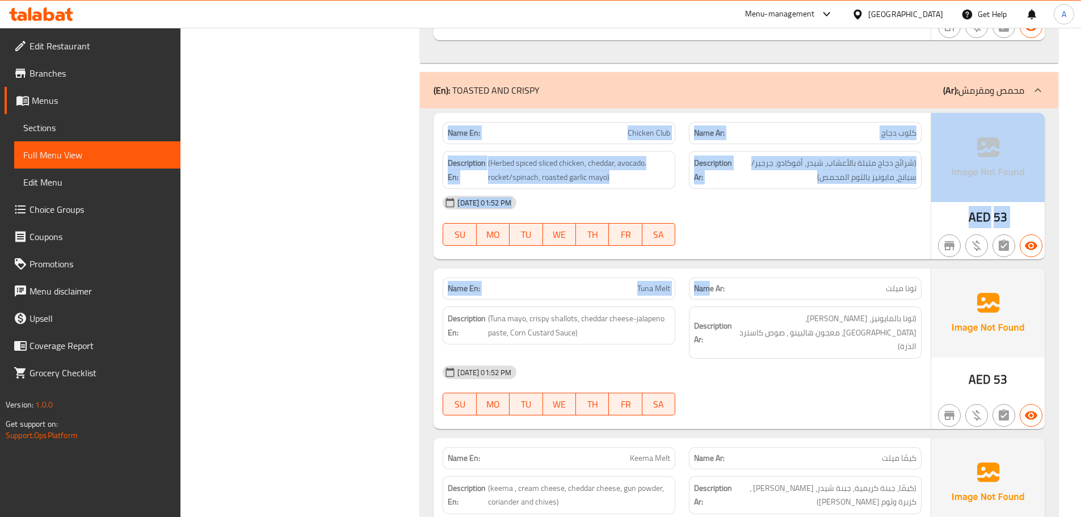
drag, startPoint x: 360, startPoint y: 83, endPoint x: 729, endPoint y: 320, distance: 437.8
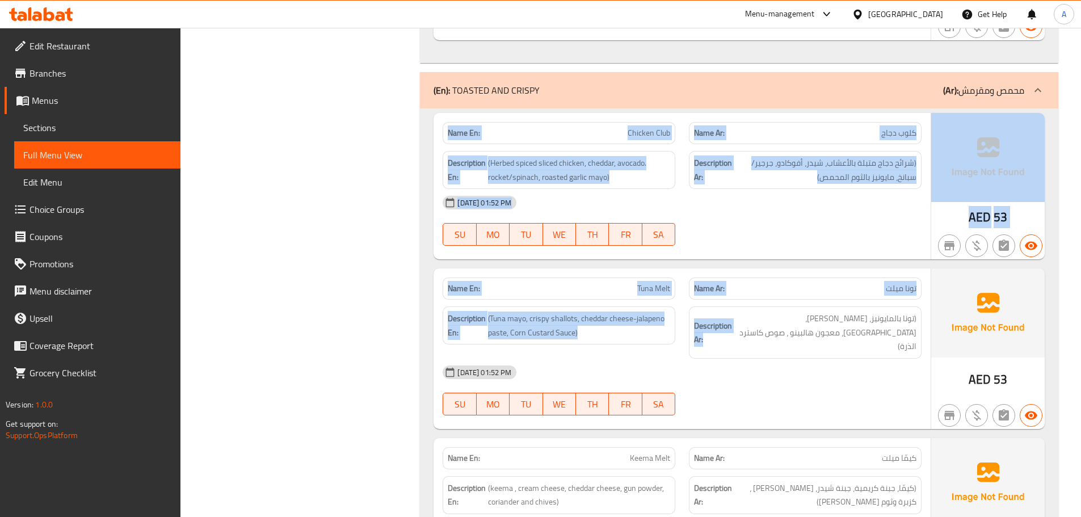
click at [775, 239] on div at bounding box center [805, 246] width 246 height 14
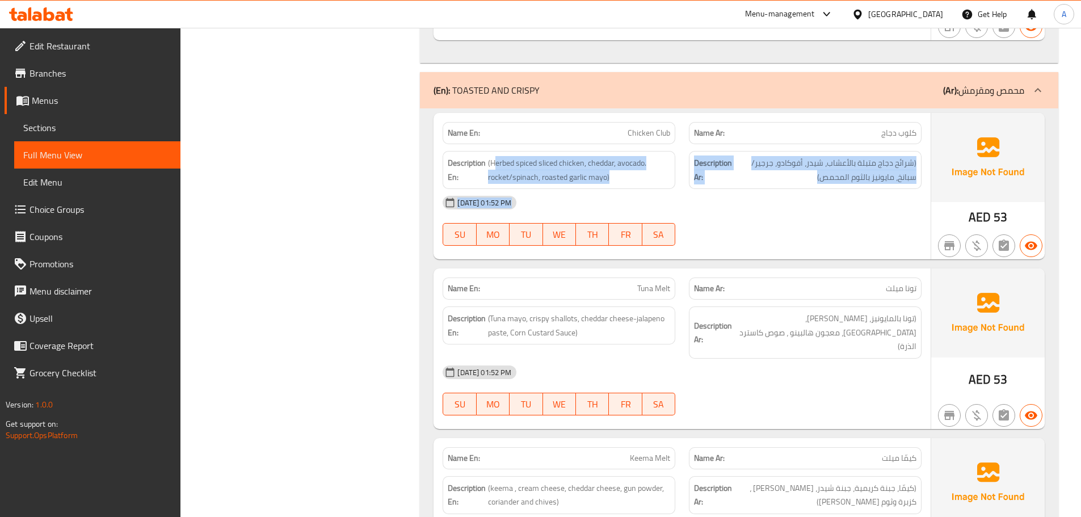
drag, startPoint x: 904, startPoint y: 220, endPoint x: 497, endPoint y: 146, distance: 414.1
click at [497, 146] on div "Name En: Chicken Club Name Ar: كلوب دجاج Description En: (Herbed spiced sliced …" at bounding box center [682, 186] width 497 height 146
click at [736, 207] on div "[DATE] 01:52 PM SU MO TU WE TH FR SA" at bounding box center [682, 221] width 493 height 64
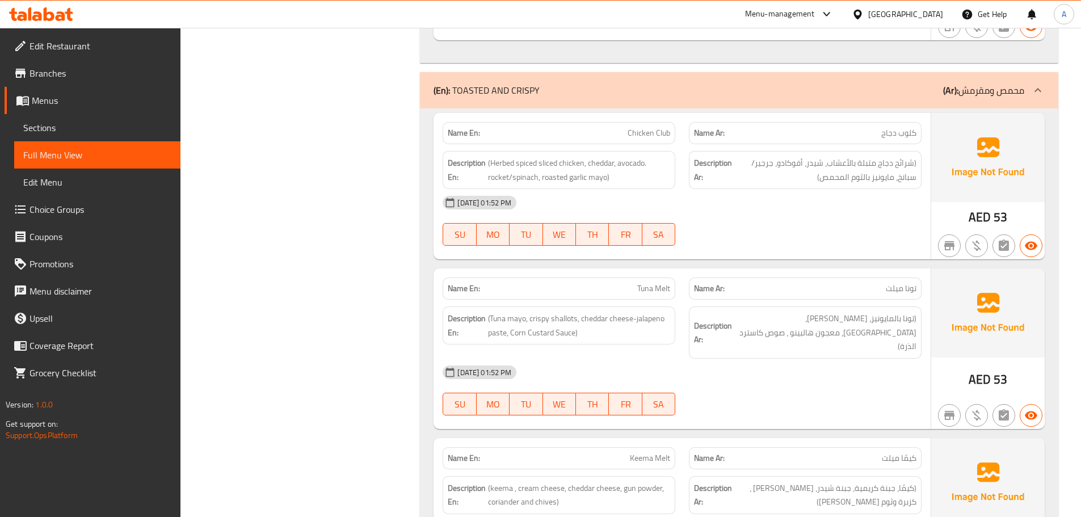
drag, startPoint x: 789, startPoint y: 204, endPoint x: 879, endPoint y: 250, distance: 101.3
click at [834, 226] on div "Name En: Chicken Club Name Ar: كلوب دجاج Description En: (Herbed spiced sliced …" at bounding box center [682, 186] width 497 height 146
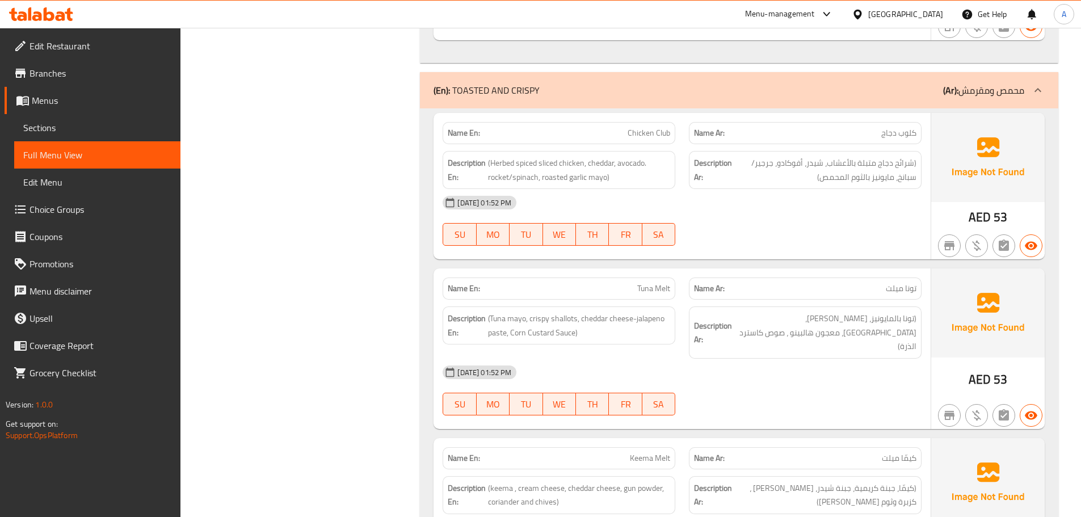
drag, startPoint x: 569, startPoint y: 128, endPoint x: 811, endPoint y: 240, distance: 266.4
click at [763, 230] on div "Name En: Chicken Club Name Ar: كلوب دجاج Description En: (Herbed spiced sliced …" at bounding box center [682, 186] width 497 height 146
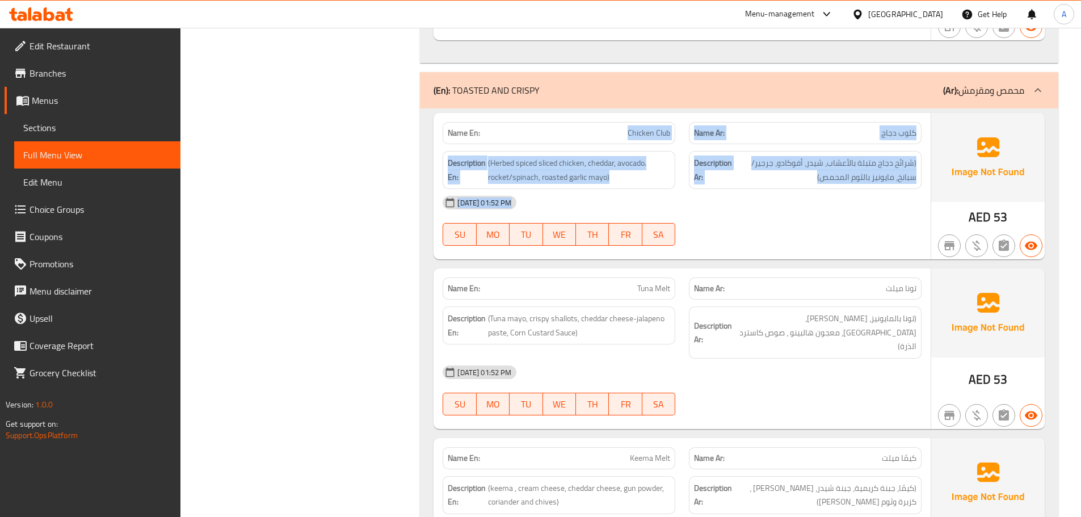
click at [780, 239] on div at bounding box center [805, 246] width 246 height 14
drag, startPoint x: 599, startPoint y: 117, endPoint x: 939, endPoint y: 195, distance: 348.8
click at [870, 177] on div "Name En: Chicken Club Name Ar: كلوب دجاج Description En: (Herbed spiced sliced …" at bounding box center [682, 186] width 497 height 146
click at [846, 189] on div "[DATE] 01:52 PM" at bounding box center [682, 202] width 493 height 27
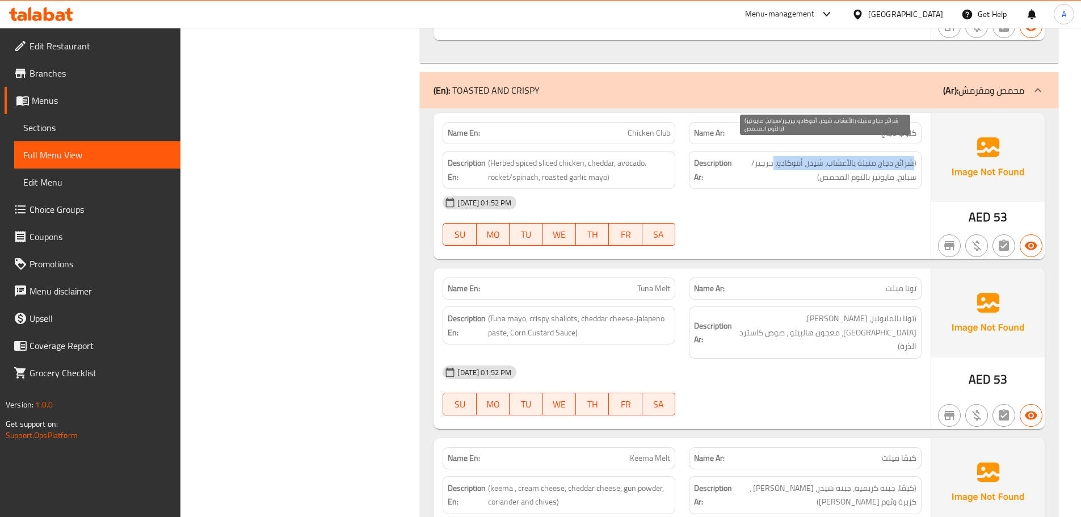
drag, startPoint x: 912, startPoint y: 152, endPoint x: 775, endPoint y: 144, distance: 137.0
click at [775, 156] on span "(شرائح دجاج متبلة بالأعشاب، شيدر، أفوكادو، جرجير/سبانخ، مايونيز بالثوم المحمص)" at bounding box center [825, 170] width 182 height 28
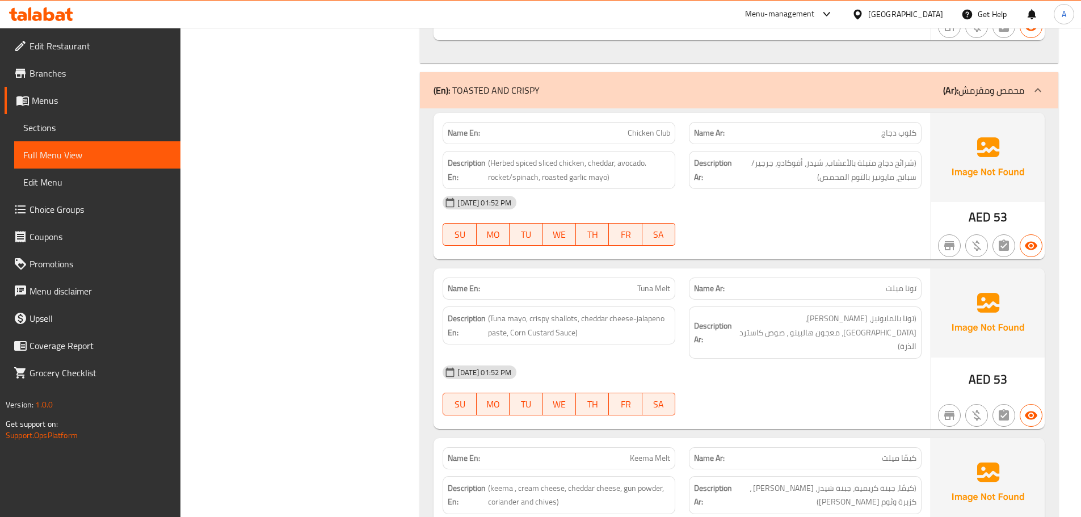
drag, startPoint x: 777, startPoint y: 205, endPoint x: 771, endPoint y: 208, distance: 6.9
click at [776, 205] on div "[DATE] 01:52 PM SU MO TU WE TH FR SA" at bounding box center [682, 221] width 493 height 64
drag, startPoint x: 536, startPoint y: 122, endPoint x: 787, endPoint y: 203, distance: 263.7
click at [784, 201] on div "Name En: Chicken Club Name Ar: كلوب دجاج Description En: (Herbed spiced sliced …" at bounding box center [682, 186] width 497 height 146
click at [787, 204] on div "[DATE] 01:52 PM SU MO TU WE TH FR SA" at bounding box center [682, 221] width 493 height 64
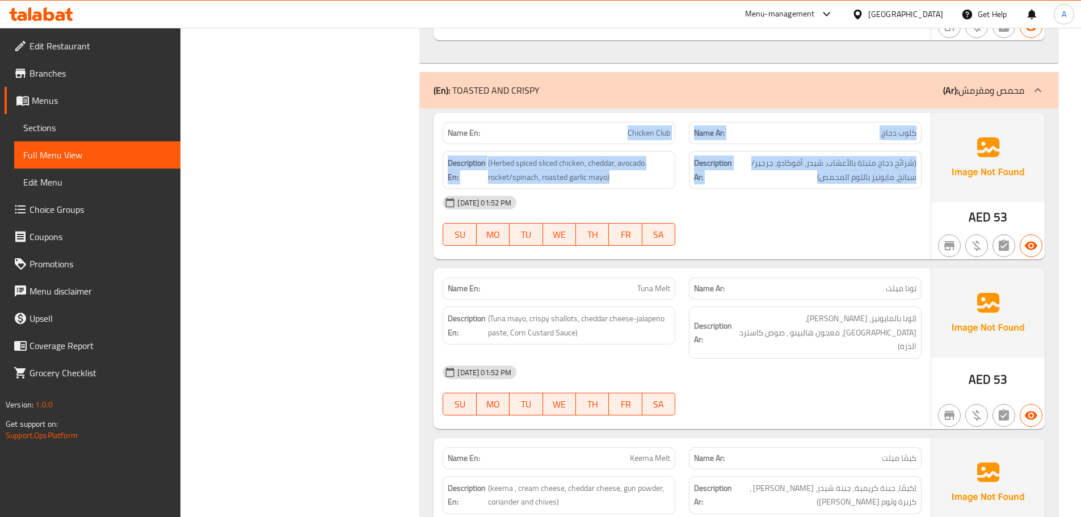
drag, startPoint x: 582, startPoint y: 117, endPoint x: 766, endPoint y: 165, distance: 190.5
click at [766, 165] on div "Name En: Chicken Club Name Ar: كلوب دجاج Description En: (Herbed spiced sliced …" at bounding box center [682, 186] width 497 height 146
click at [766, 165] on span "(شرائح دجاج متبلة بالأعشاب، شيدر، أفوكادو، جرجير/سبانخ، مايونيز بالثوم المحمص)" at bounding box center [825, 170] width 182 height 28
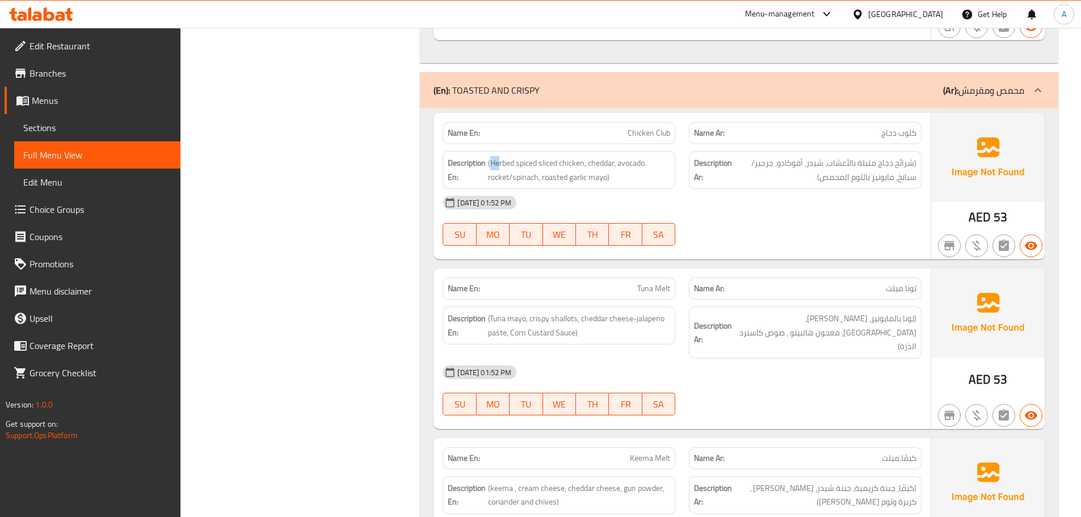
drag, startPoint x: 570, startPoint y: 173, endPoint x: 629, endPoint y: 182, distance: 59.1
click at [586, 178] on div "Name En: Chicken Club Name Ar: كلوب دجاج Description En: (Herbed spiced sliced …" at bounding box center [682, 186] width 497 height 146
click at [737, 189] on div "[DATE] 01:52 PM" at bounding box center [682, 202] width 493 height 27
click at [489, 156] on span "(Herbed spiced sliced chicken, cheddar, avocado. rocket/spinach, roasted garlic…" at bounding box center [579, 170] width 182 height 28
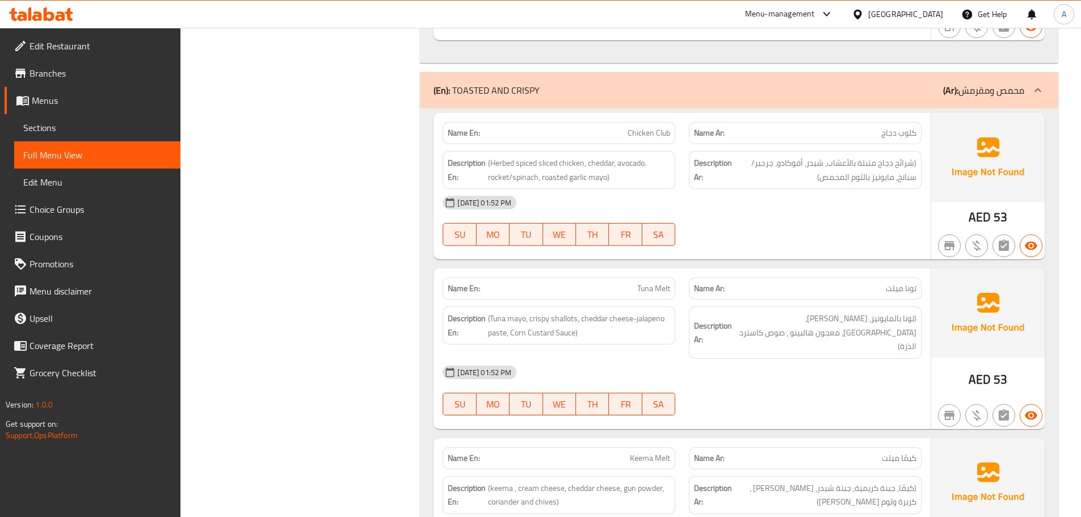
click at [705, 189] on div "[DATE] 01:52 PM" at bounding box center [682, 202] width 493 height 27
click at [490, 156] on span "(Herbed spiced sliced chicken, cheddar, avocado. rocket/spinach, roasted garlic…" at bounding box center [579, 170] width 182 height 28
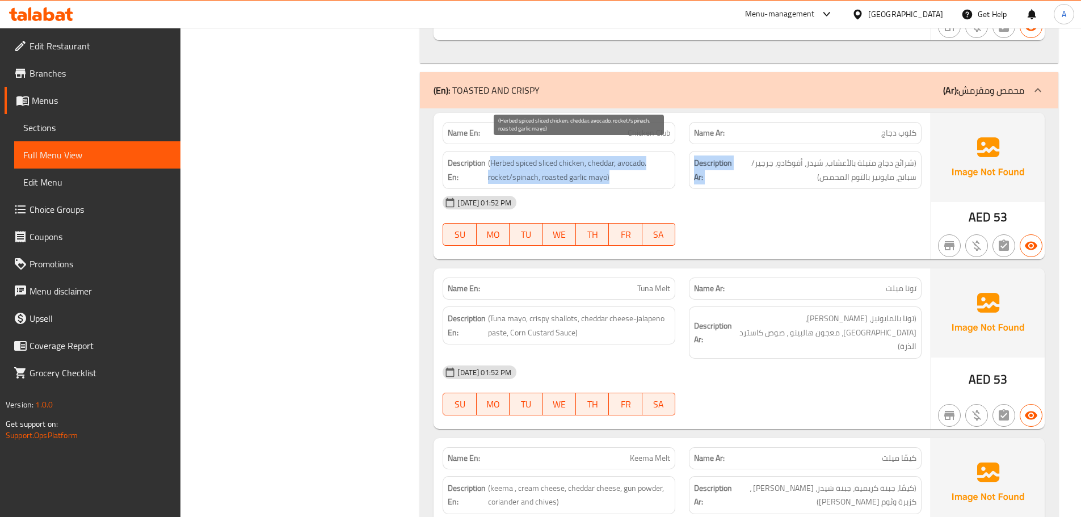
drag, startPoint x: 490, startPoint y: 154, endPoint x: 796, endPoint y: 184, distance: 307.4
click at [782, 182] on div "Name En: Chicken Club Name Ar: كلوب دجاج Description En: (Herbed spiced sliced …" at bounding box center [682, 186] width 497 height 146
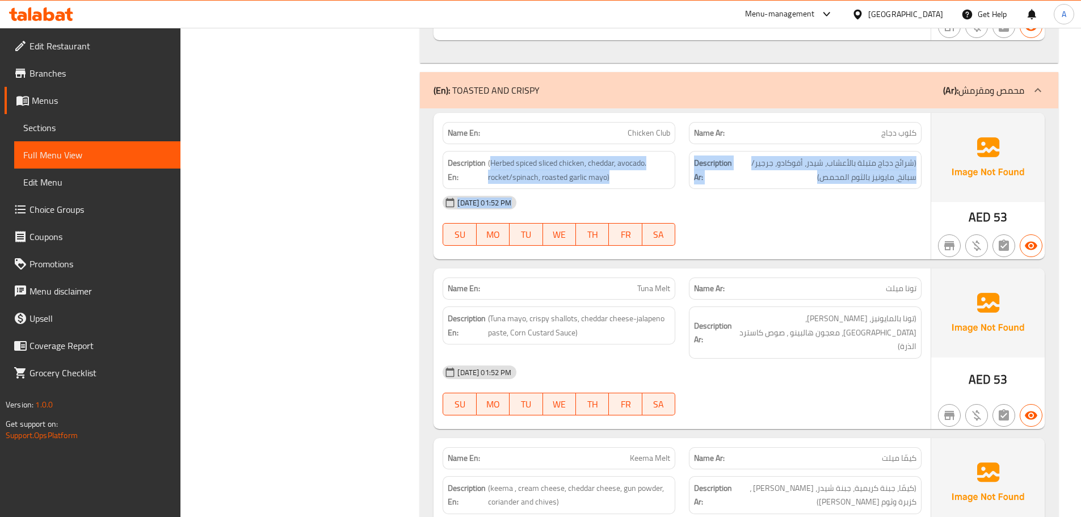
click at [796, 189] on div "[DATE] 01:52 PM" at bounding box center [682, 202] width 493 height 27
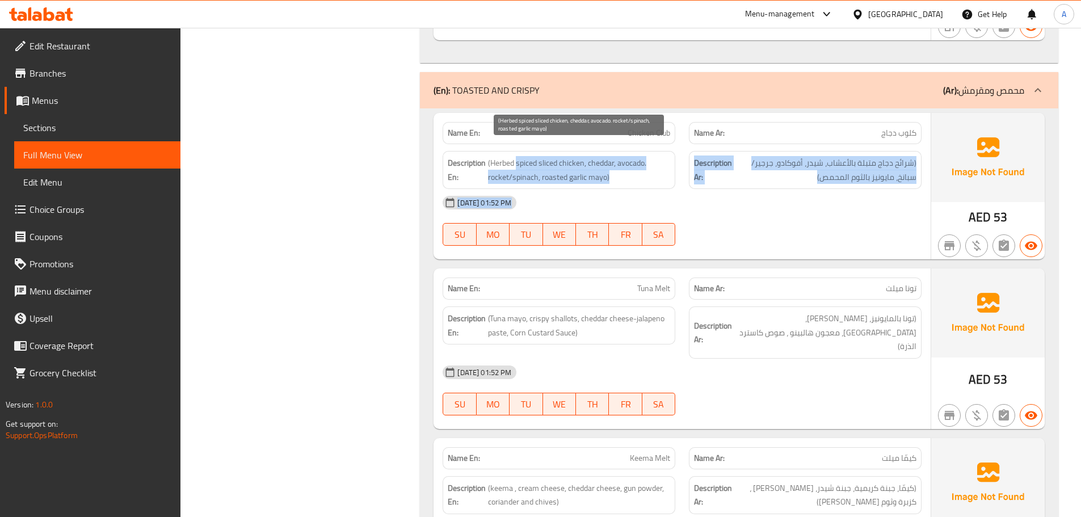
drag, startPoint x: 871, startPoint y: 218, endPoint x: 518, endPoint y: 133, distance: 362.5
click at [518, 133] on div "Name En: Chicken Club Name Ar: كلوب دجاج Description En: (Herbed spiced sliced …" at bounding box center [682, 186] width 497 height 146
click at [813, 223] on div "[DATE] 01:52 PM SU MO TU WE TH FR SA" at bounding box center [682, 221] width 493 height 64
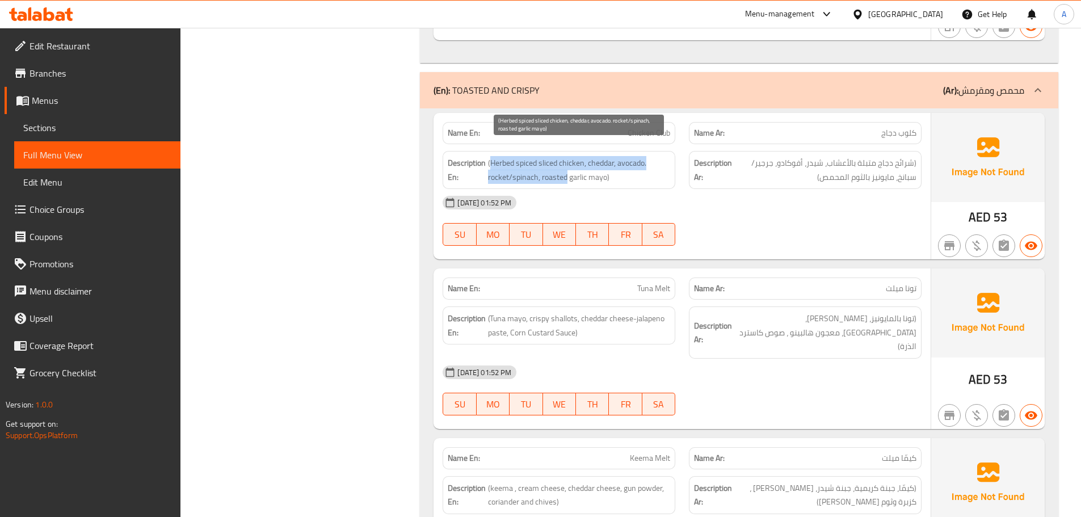
drag, startPoint x: 491, startPoint y: 152, endPoint x: 741, endPoint y: 208, distance: 256.5
click at [698, 201] on div "Name En: Chicken Club Name Ar: كلوب دجاج Description En: (Herbed spiced sliced …" at bounding box center [682, 186] width 497 height 146
drag, startPoint x: 760, startPoint y: 209, endPoint x: 769, endPoint y: 212, distance: 9.4
click at [761, 210] on div "[DATE] 01:52 PM SU MO TU WE TH FR SA" at bounding box center [682, 221] width 493 height 64
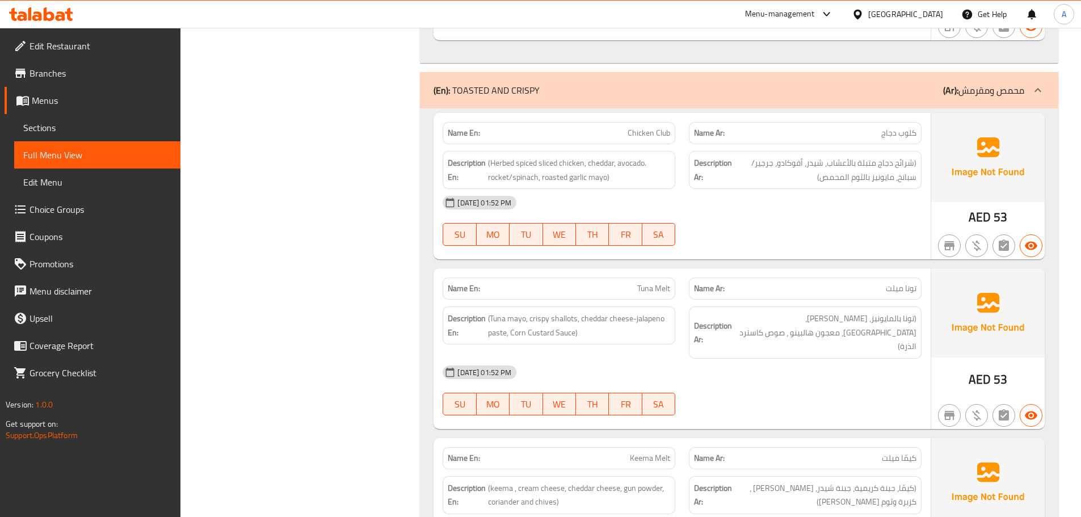
click at [940, 204] on div "AED 53" at bounding box center [988, 186] width 114 height 146
drag, startPoint x: 633, startPoint y: 159, endPoint x: 457, endPoint y: 133, distance: 177.9
click at [457, 132] on div "Name En: Chicken Club Name Ar: كلوب دجاج Description En: (Herbed spiced sliced …" at bounding box center [682, 186] width 497 height 146
click at [703, 191] on div "[DATE] 01:52 PM" at bounding box center [682, 202] width 493 height 27
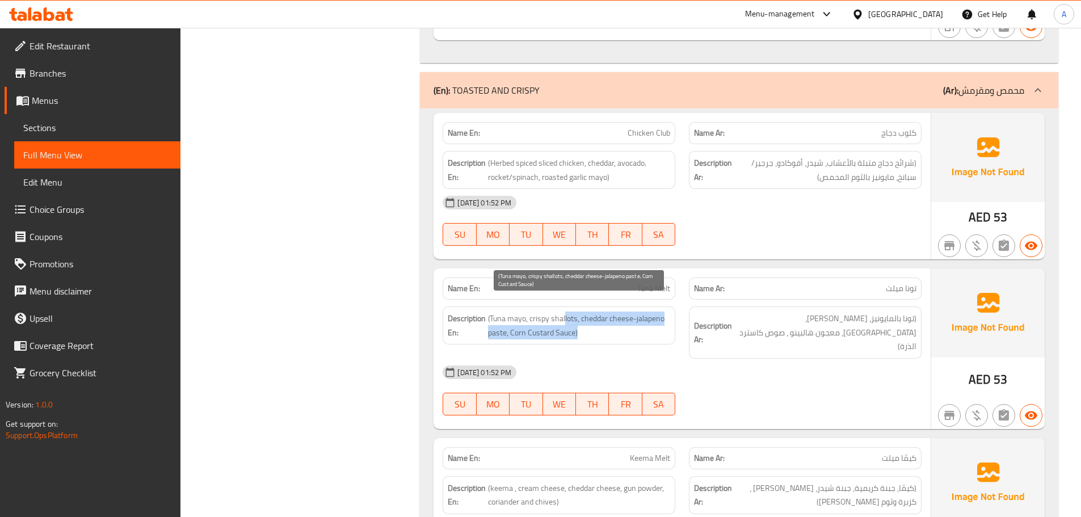
drag, startPoint x: 636, startPoint y: 318, endPoint x: 740, endPoint y: 289, distance: 108.0
click at [685, 316] on div "Description En: (Tuna mayo, crispy shallots, cheddar cheese-jalapeno paste, Cor…" at bounding box center [682, 333] width 493 height 66
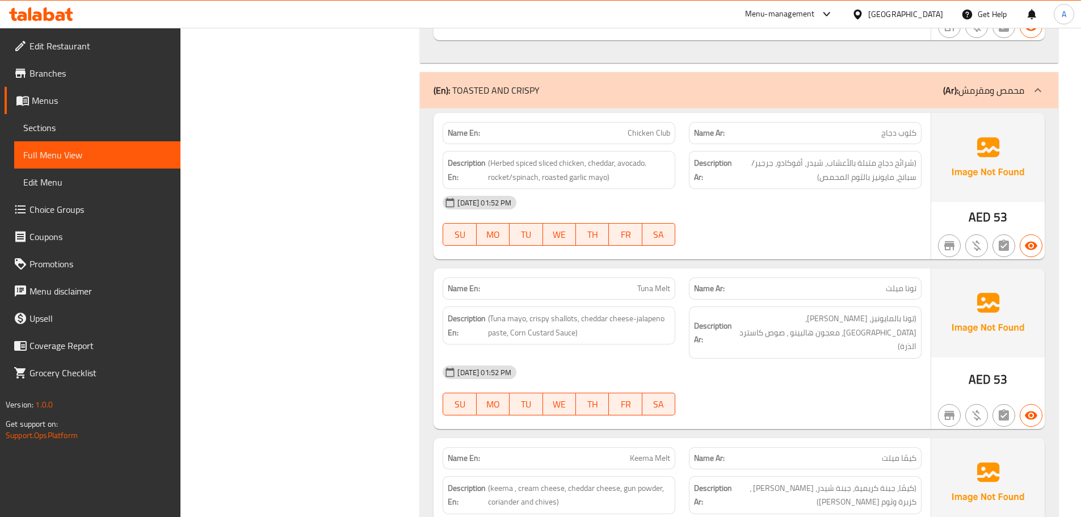
click at [753, 283] on p "Name Ar: [PERSON_NAME]" at bounding box center [805, 289] width 222 height 12
drag, startPoint x: 895, startPoint y: 352, endPoint x: 445, endPoint y: 229, distance: 466.6
click at [750, 203] on div "[DATE] 01:52 PM SU MO TU WE TH FR SA" at bounding box center [682, 221] width 493 height 64
drag, startPoint x: 614, startPoint y: 127, endPoint x: 769, endPoint y: 195, distance: 169.3
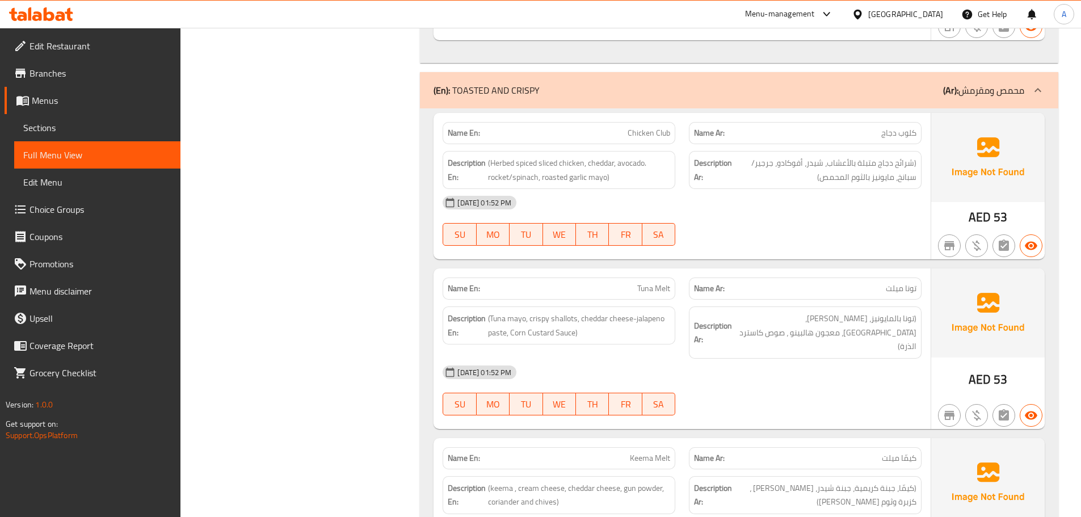
click at [750, 183] on div "Name En: Chicken Club Name Ar: كلوب دجاج Description En: (Herbed spiced sliced …" at bounding box center [682, 186] width 497 height 146
click at [769, 195] on div "[DATE] 01:52 PM" at bounding box center [682, 202] width 493 height 27
drag, startPoint x: 603, startPoint y: 114, endPoint x: 742, endPoint y: 173, distance: 151.3
click at [740, 173] on div "Name En: Chicken Club Name Ar: كلوب دجاج Description En: (Herbed spiced sliced …" at bounding box center [682, 186] width 497 height 146
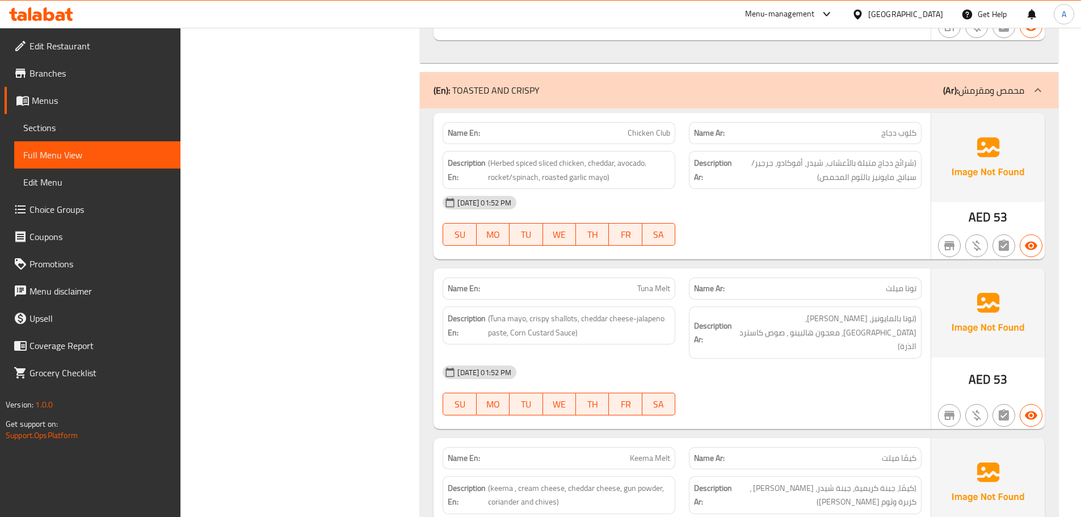
click at [768, 193] on div "[DATE] 01:52 PM" at bounding box center [682, 202] width 493 height 27
drag, startPoint x: 582, startPoint y: 119, endPoint x: 922, endPoint y: 207, distance: 350.5
click at [860, 190] on div "Name En: Chicken Club Name Ar: كلوب دجاج Description En: (Herbed spiced sliced …" at bounding box center [682, 186] width 497 height 146
click at [916, 201] on div "[DATE] 01:52 PM" at bounding box center [682, 202] width 493 height 27
click at [910, 127] on span "كلوب دجاج" at bounding box center [898, 133] width 35 height 12
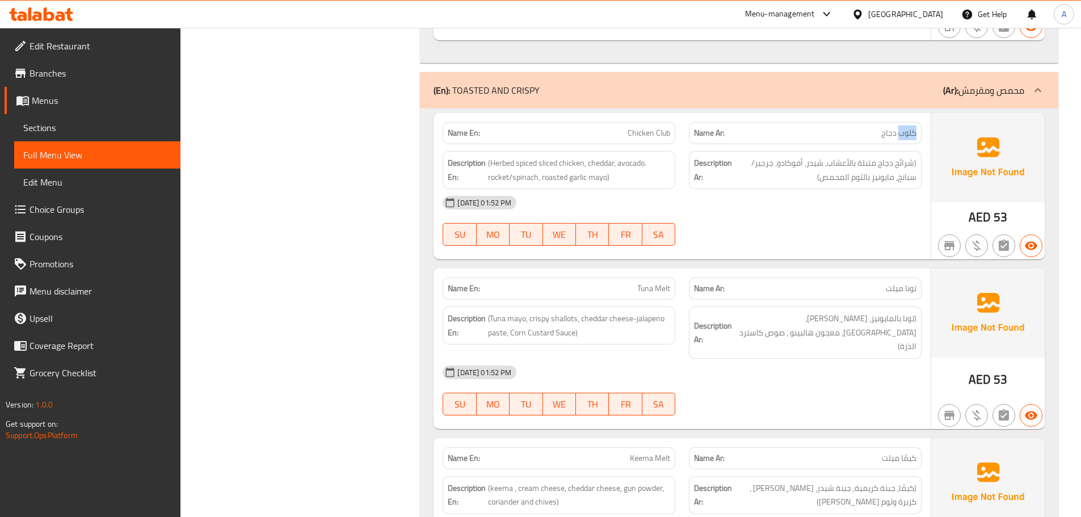
drag, startPoint x: 910, startPoint y: 122, endPoint x: 791, endPoint y: 115, distance: 118.8
click at [791, 127] on p "Name Ar: كلوب دجاج" at bounding box center [805, 133] width 222 height 12
click at [837, 167] on span "(شرائح دجاج متبلة بالأعشاب، شيدر، أفوكادو، جرجير/سبانخ، مايونيز بالثوم المحمص)" at bounding box center [825, 170] width 182 height 28
drag, startPoint x: 633, startPoint y: 98, endPoint x: 754, endPoint y: 169, distance: 139.4
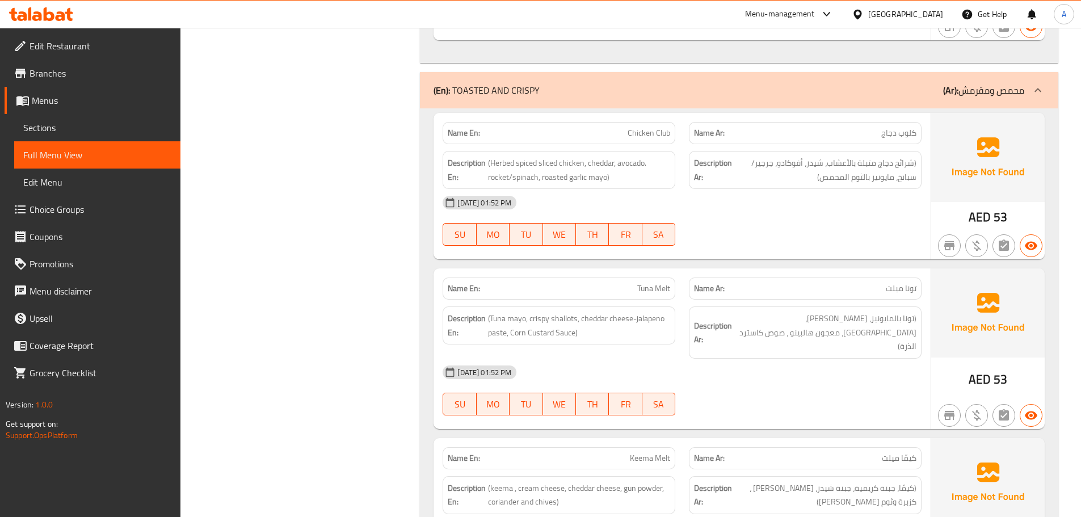
drag, startPoint x: 758, startPoint y: 180, endPoint x: 691, endPoint y: 163, distance: 69.1
click at [758, 189] on div "[DATE] 01:52 PM" at bounding box center [682, 202] width 493 height 27
drag, startPoint x: 547, startPoint y: 106, endPoint x: 803, endPoint y: 220, distance: 280.8
click at [792, 218] on div "Name En: Chicken Club Name Ar: كلوب دجاج Description En: (Herbed spiced sliced …" at bounding box center [682, 186] width 497 height 146
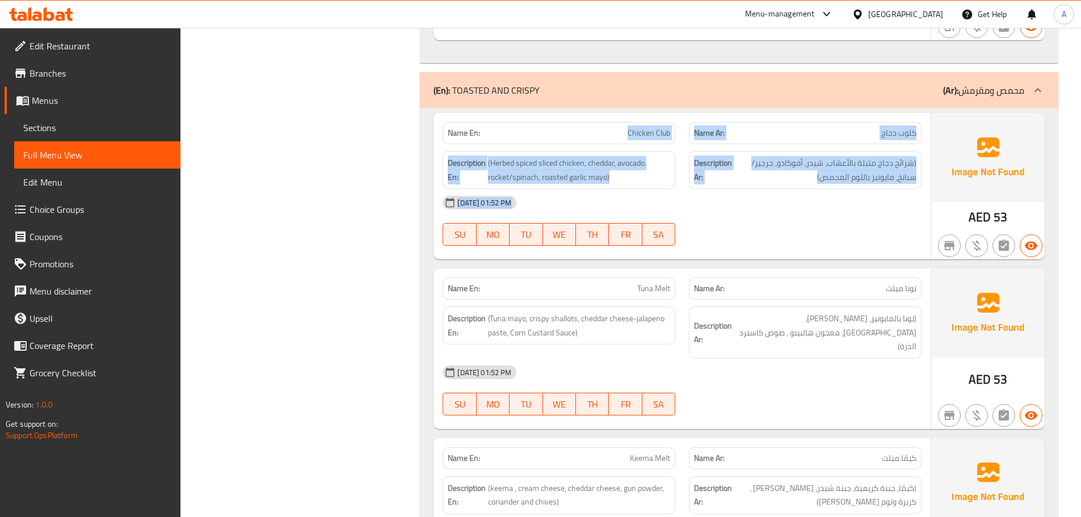
click at [804, 221] on div "[DATE] 01:52 PM SU MO TU WE TH FR SA" at bounding box center [682, 221] width 493 height 64
click at [797, 221] on div "[DATE] 01:52 PM SU MO TU WE TH FR SA" at bounding box center [682, 221] width 493 height 64
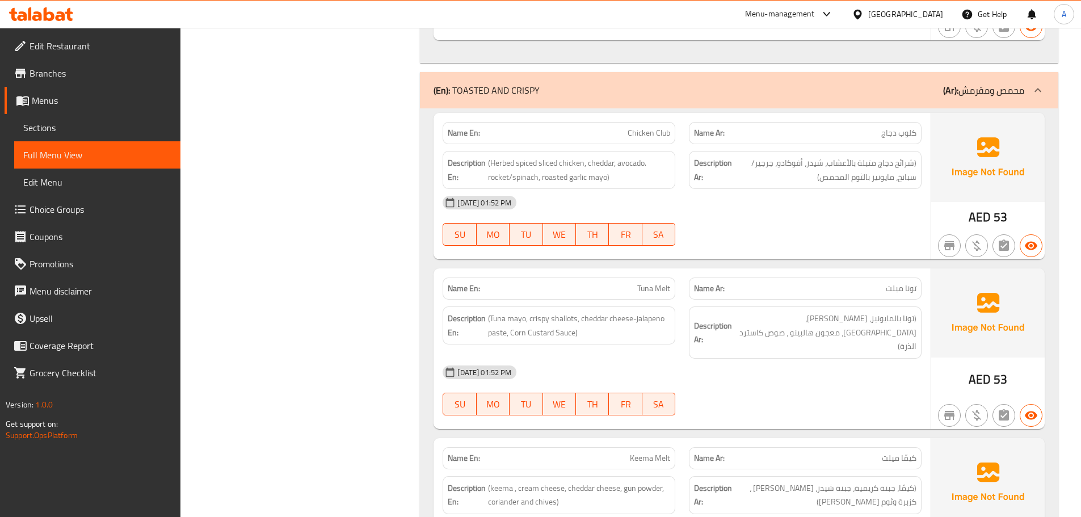
drag, startPoint x: 297, startPoint y: 148, endPoint x: 561, endPoint y: 436, distance: 390.9
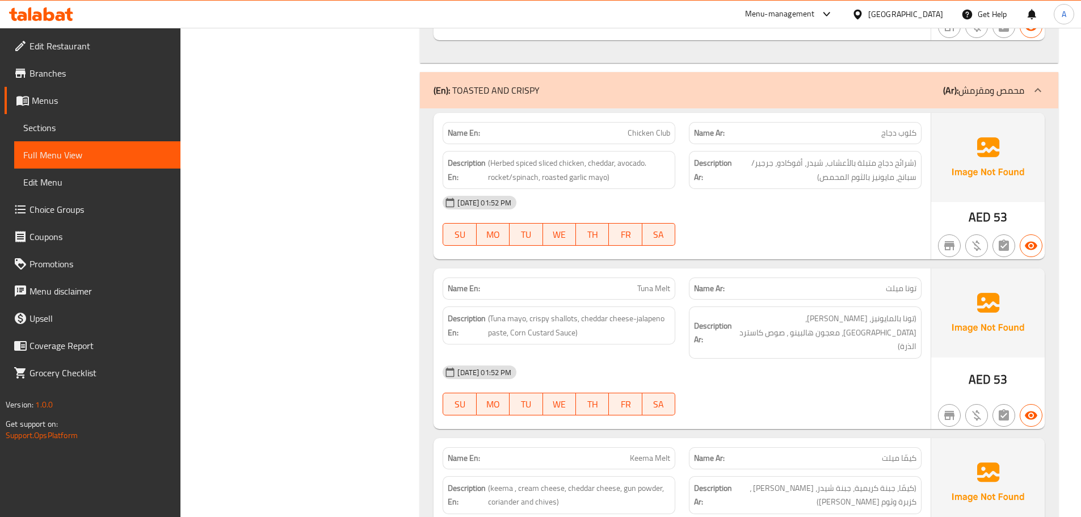
drag, startPoint x: 315, startPoint y: 144, endPoint x: 501, endPoint y: 385, distance: 304.7
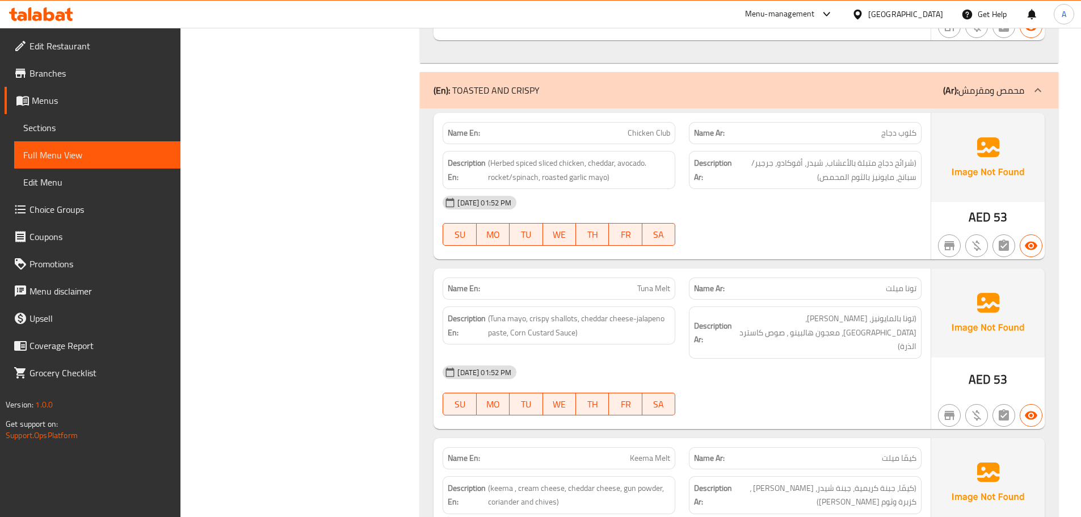
drag, startPoint x: 335, startPoint y: 186, endPoint x: 418, endPoint y: 367, distance: 199.1
